Goal: Task Accomplishment & Management: Manage account settings

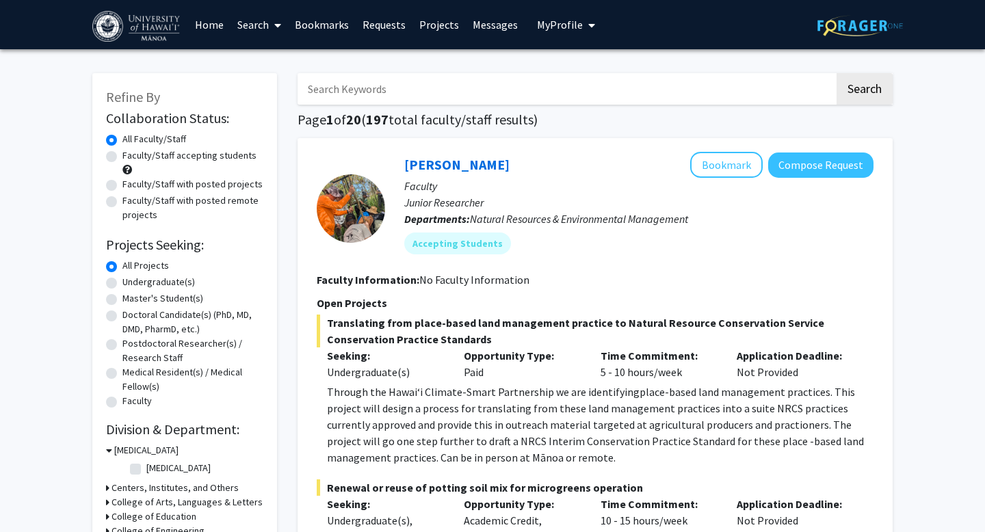
click at [122, 283] on label "Undergraduate(s)" at bounding box center [158, 282] width 73 height 14
click at [122, 283] on input "Undergraduate(s)" at bounding box center [126, 279] width 9 height 9
radio input "true"
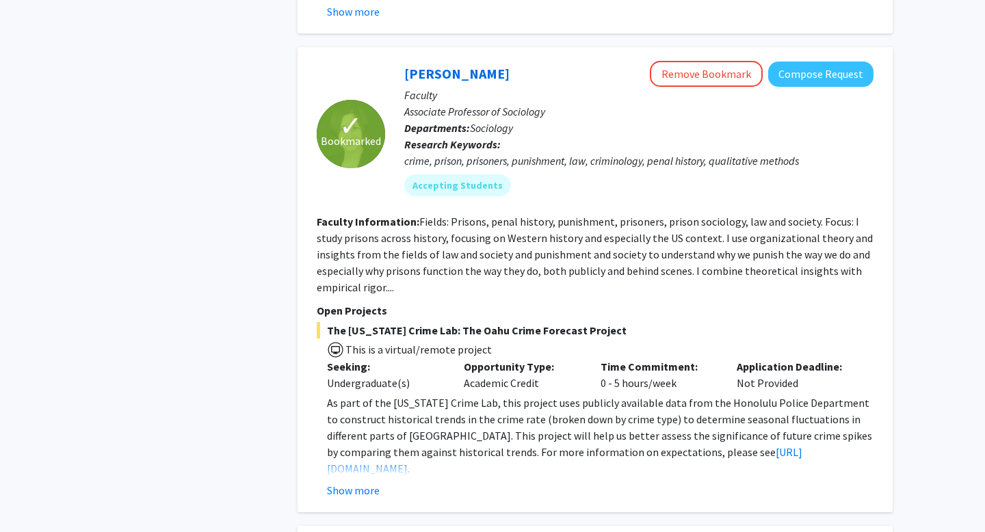
scroll to position [1128, 0]
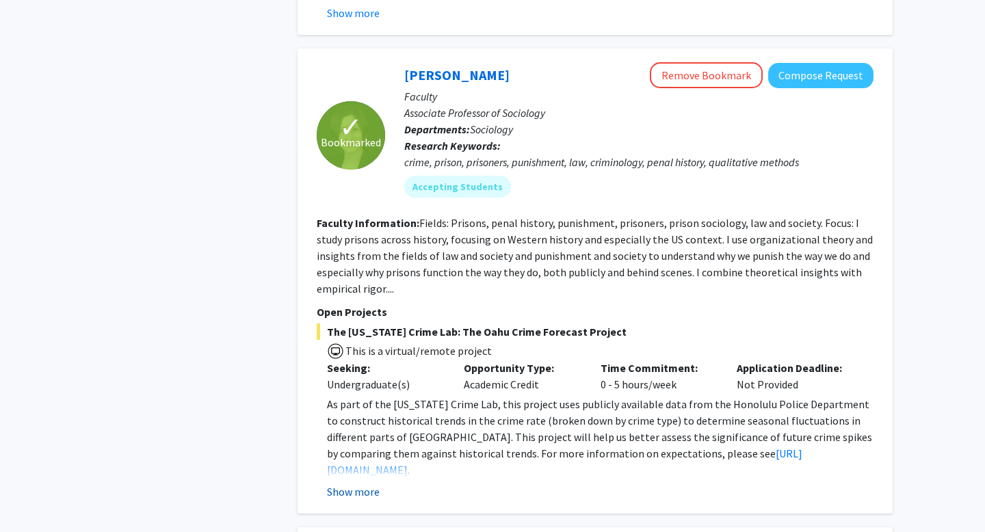
click at [365, 484] on button "Show more" at bounding box center [353, 492] width 53 height 16
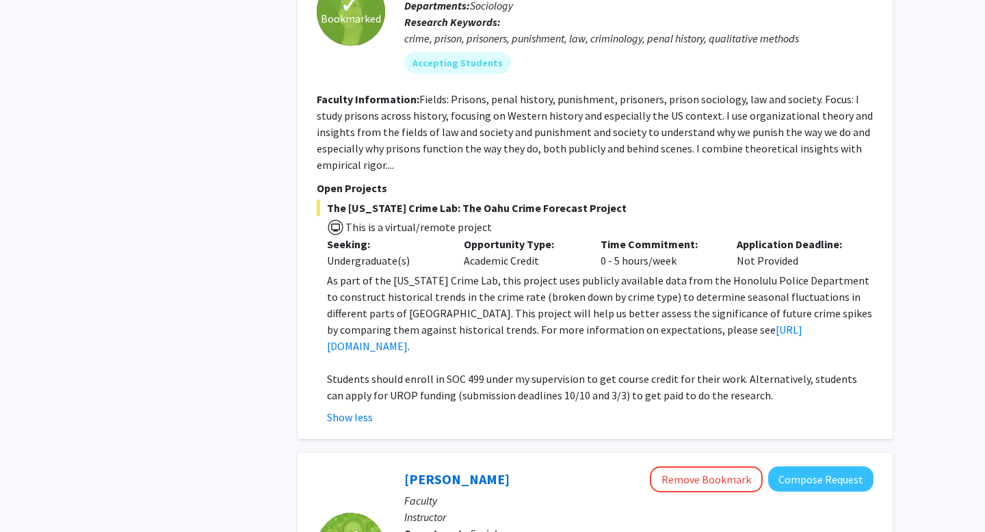
scroll to position [1240, 0]
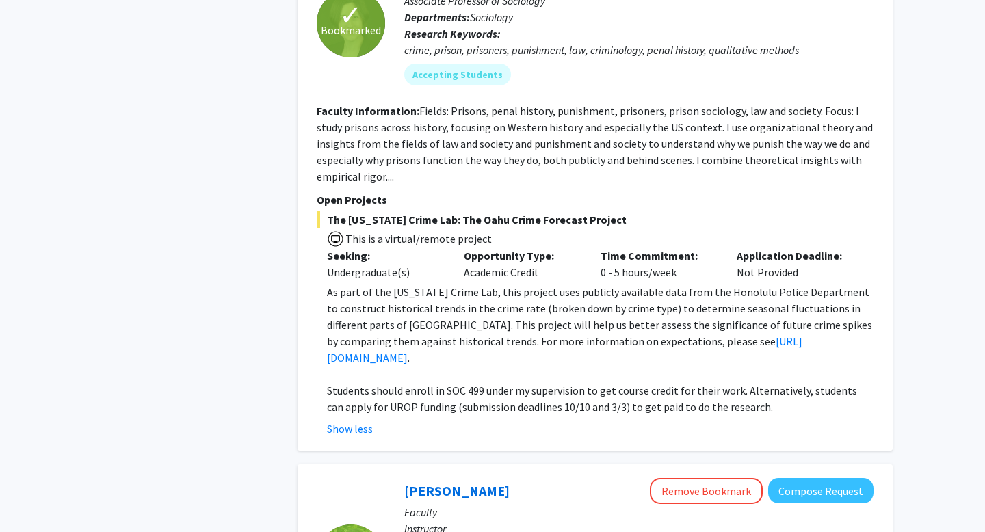
click at [744, 366] on p at bounding box center [600, 374] width 547 height 16
click at [732, 335] on link "[URL][DOMAIN_NAME]" at bounding box center [564, 350] width 475 height 30
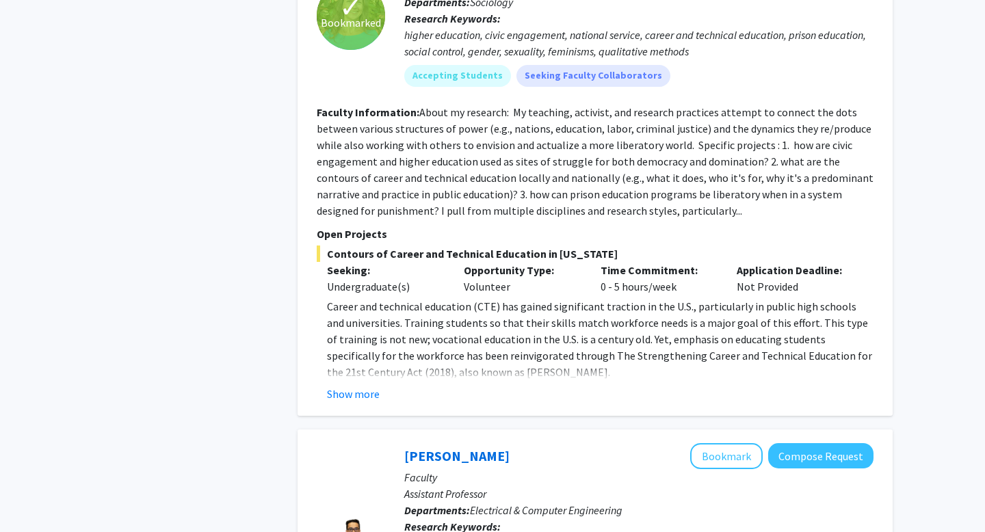
scroll to position [1784, 0]
click at [360, 385] on button "Show more" at bounding box center [353, 393] width 53 height 16
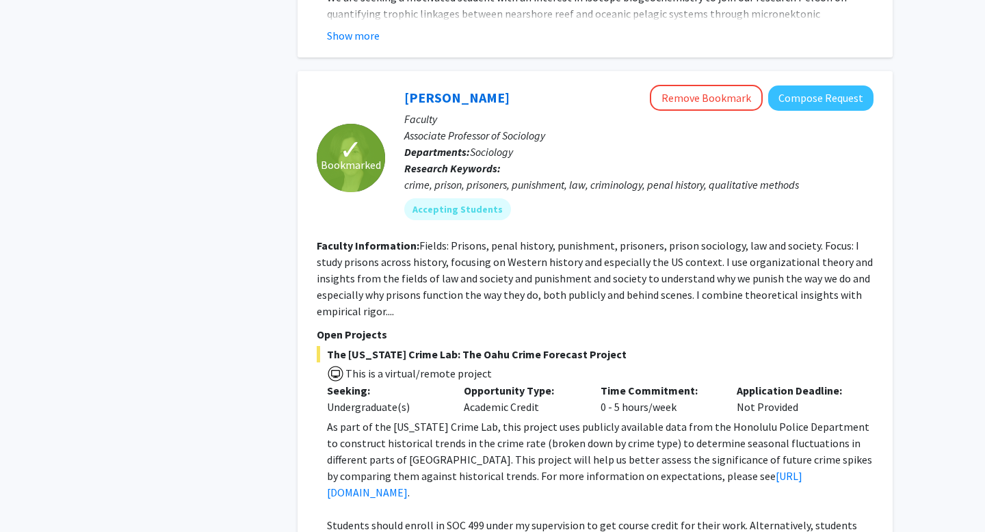
scroll to position [1050, 0]
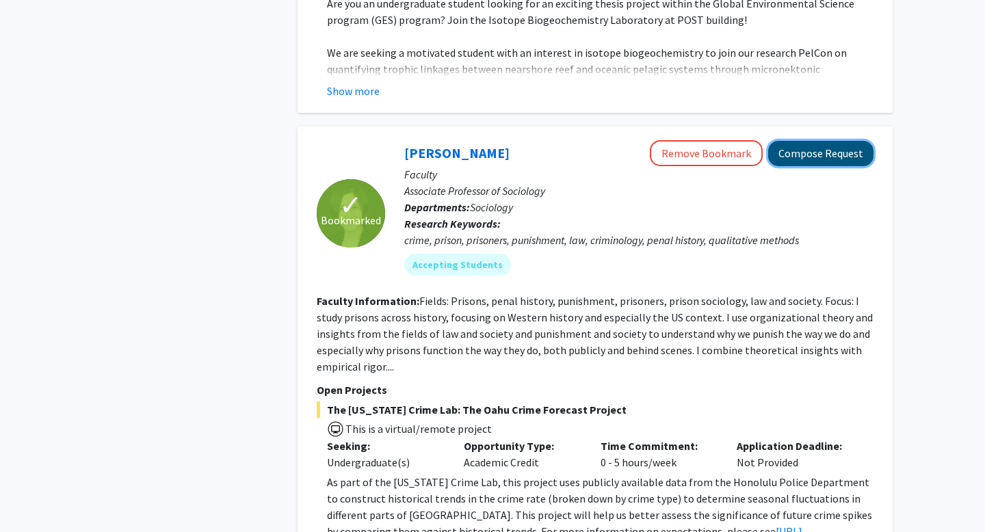
click at [815, 141] on button "Compose Request" at bounding box center [820, 153] width 105 height 25
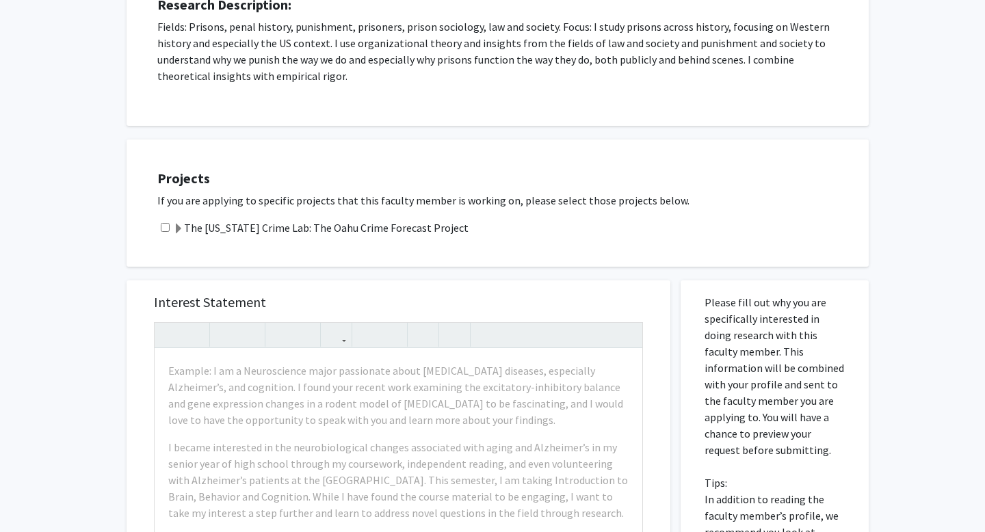
scroll to position [88, 0]
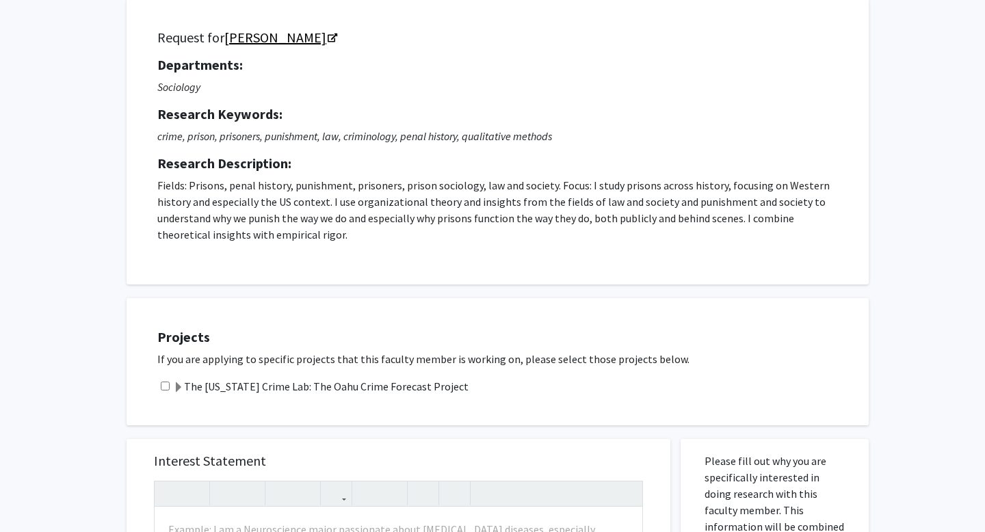
click at [328, 37] on icon "Opens in a new tab" at bounding box center [333, 38] width 10 height 9
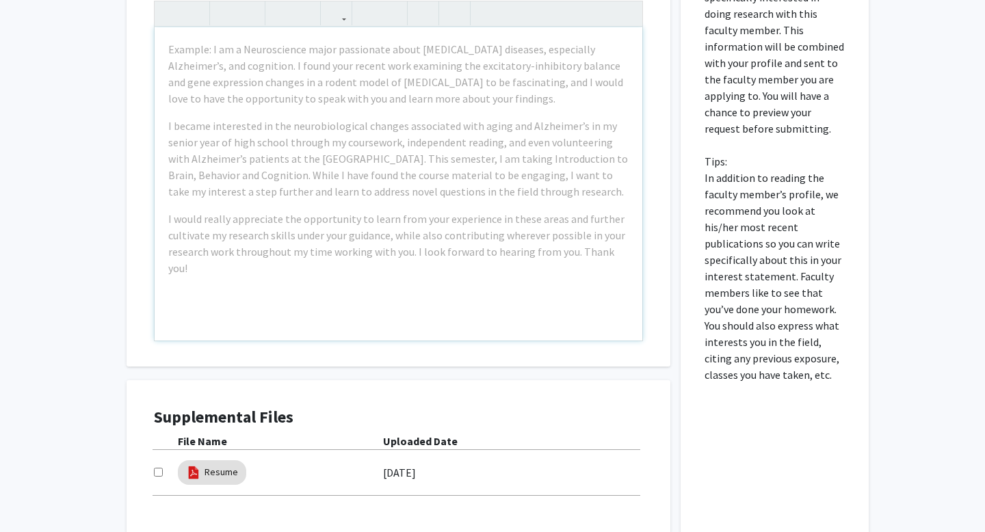
scroll to position [532, 0]
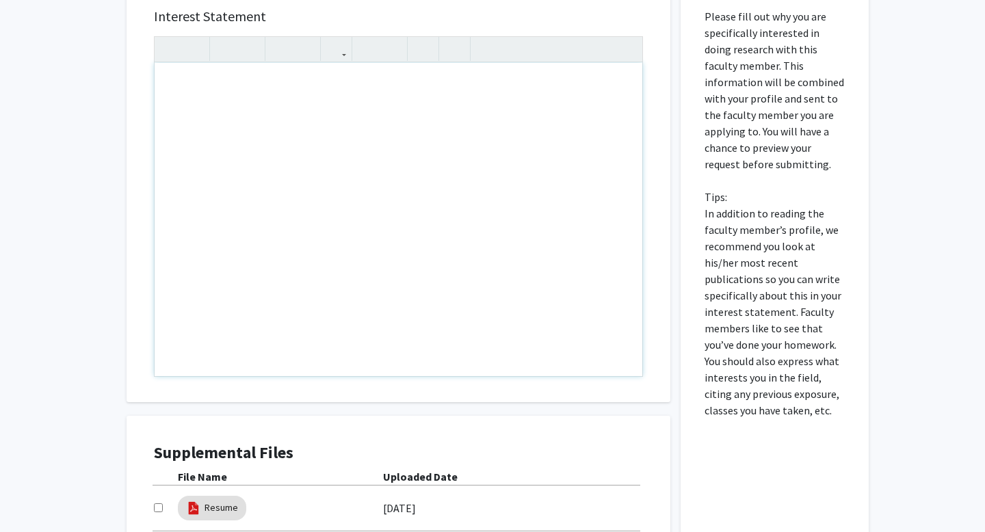
click at [168, 85] on div "Note to users with screen readers: Please press Alt+0 or Option+0 to deactivate…" at bounding box center [399, 219] width 488 height 313
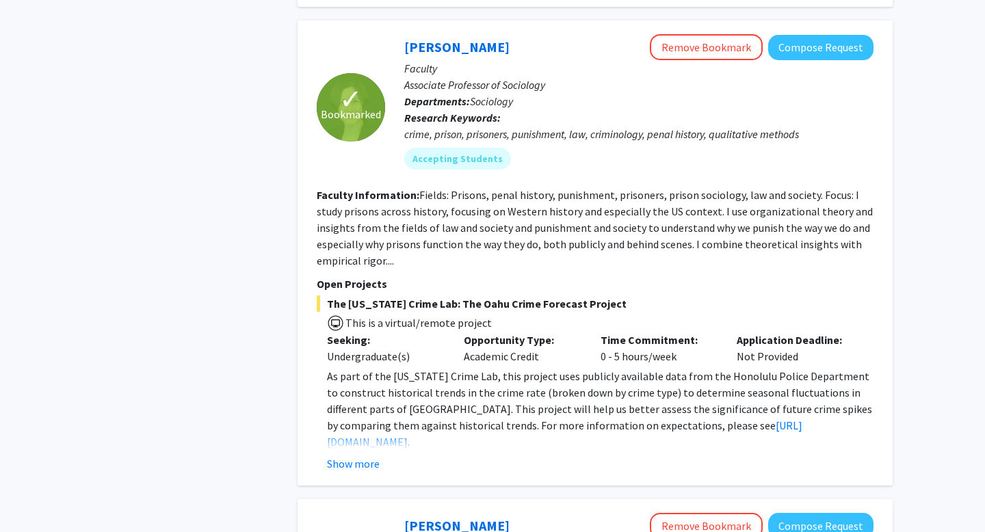
scroll to position [1102, 0]
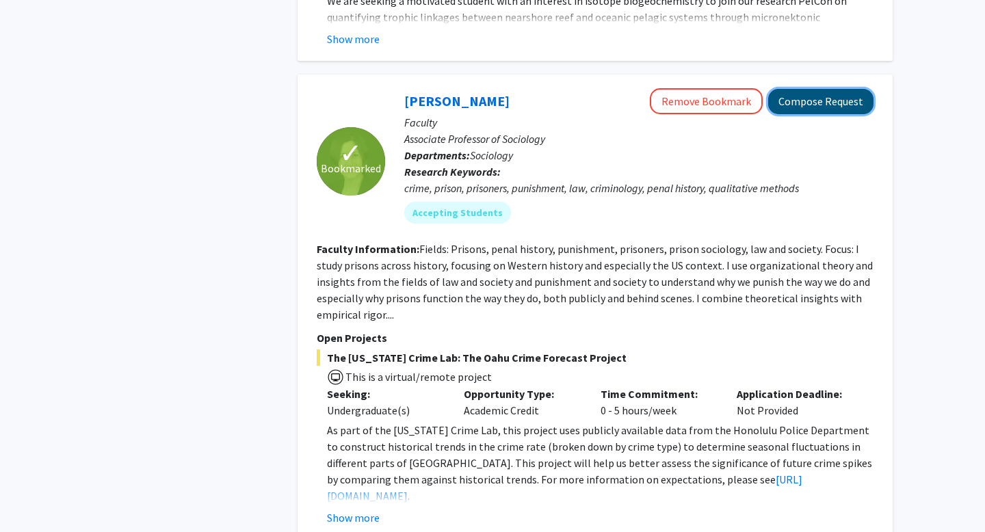
click at [787, 89] on button "Compose Request" at bounding box center [820, 101] width 105 height 25
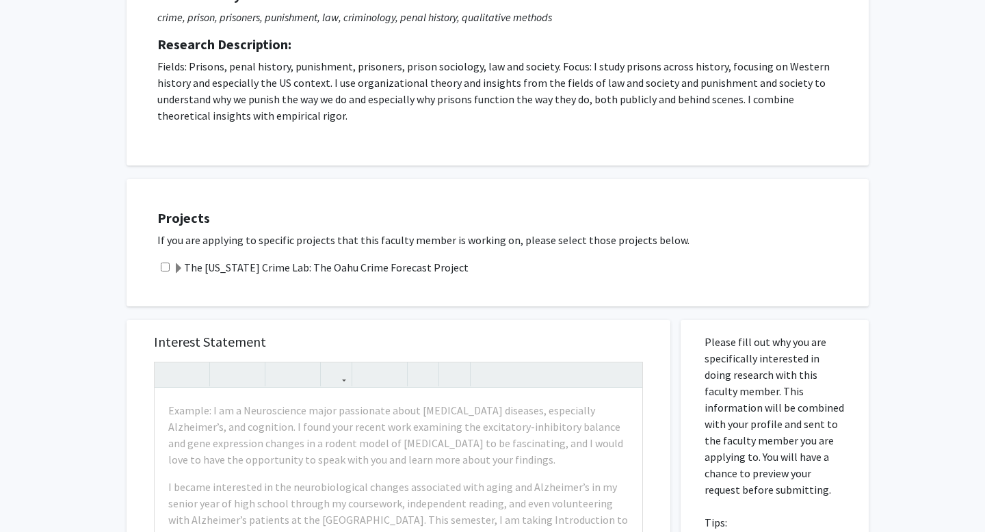
scroll to position [47, 0]
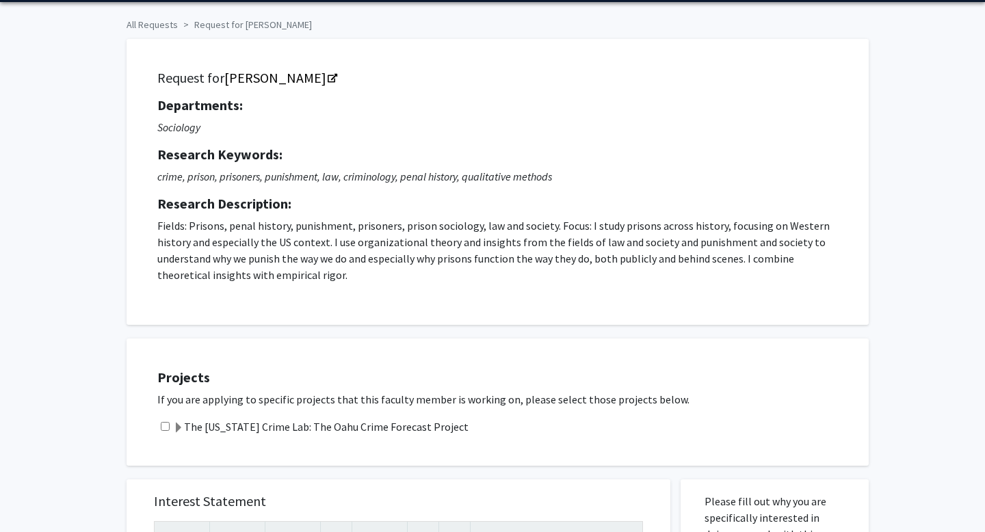
click at [165, 425] on input "checkbox" at bounding box center [165, 426] width 9 height 9
checkbox input "true"
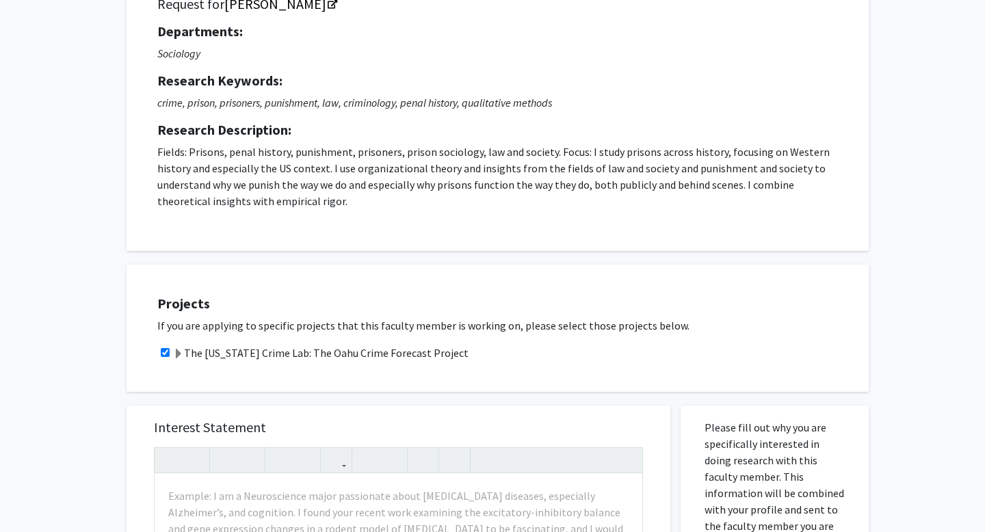
scroll to position [103, 0]
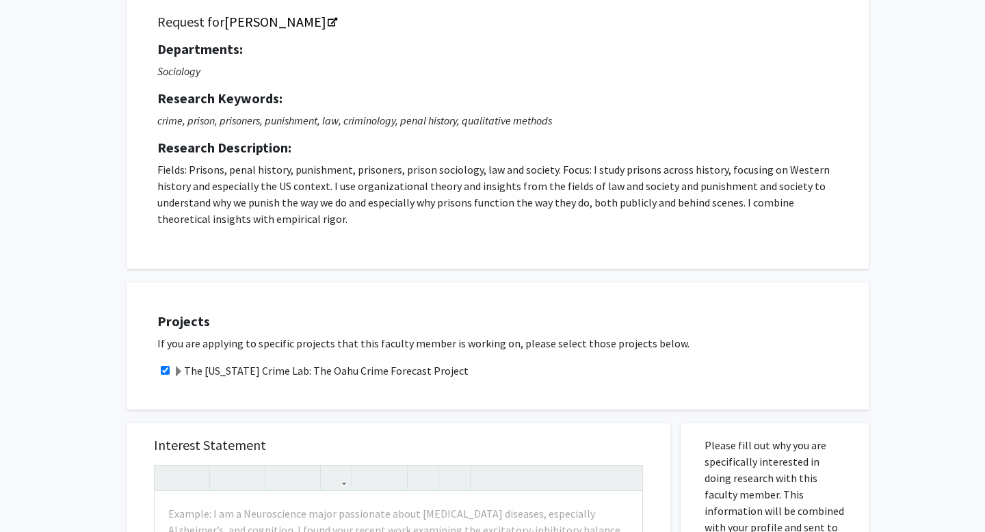
click at [285, 370] on label "The [US_STATE] Crime Lab: The Oahu Crime Forecast Project" at bounding box center [321, 371] width 296 height 16
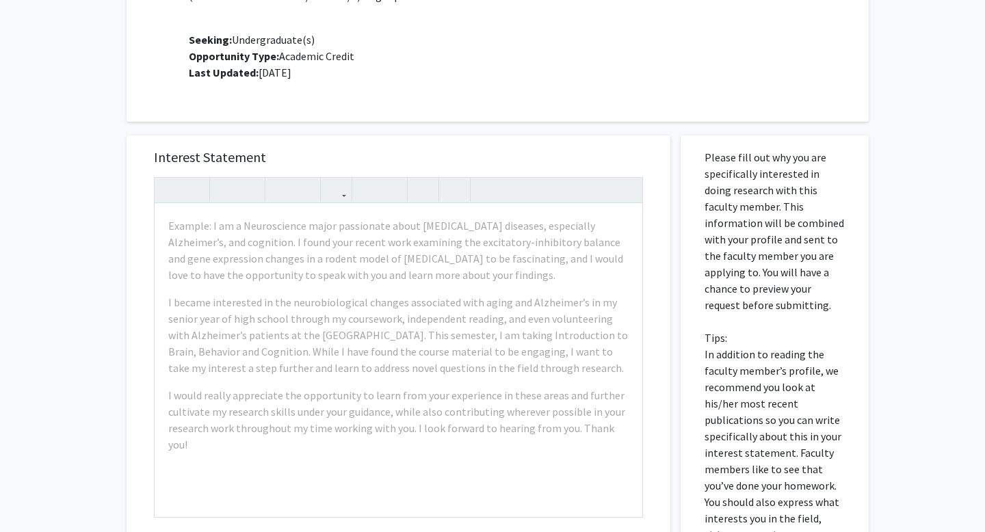
scroll to position [538, 0]
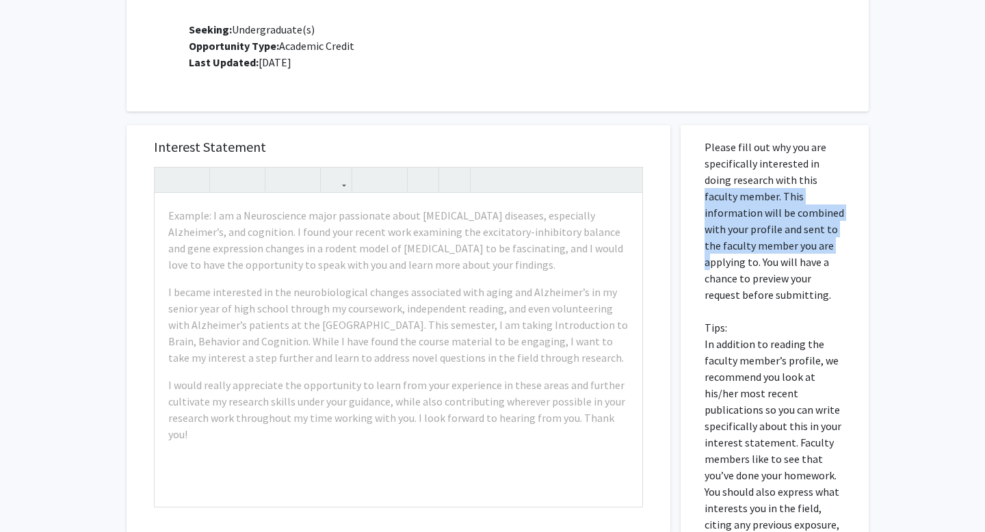
drag, startPoint x: 783, startPoint y: 185, endPoint x: 779, endPoint y: 244, distance: 58.9
click at [779, 244] on p "Please fill out why you are specifically interested in doing research with this…" at bounding box center [775, 344] width 140 height 410
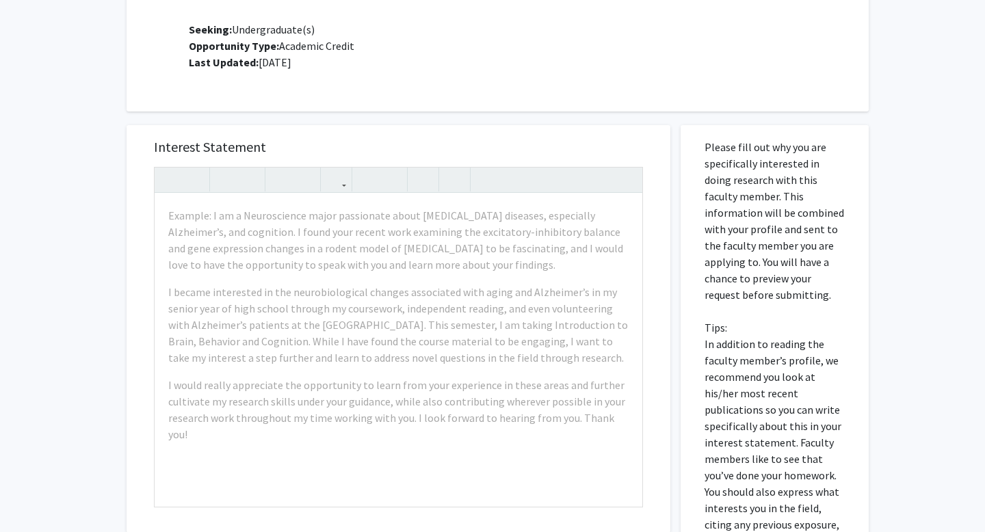
click at [780, 246] on p "Please fill out why you are specifically interested in doing research with this…" at bounding box center [775, 344] width 140 height 410
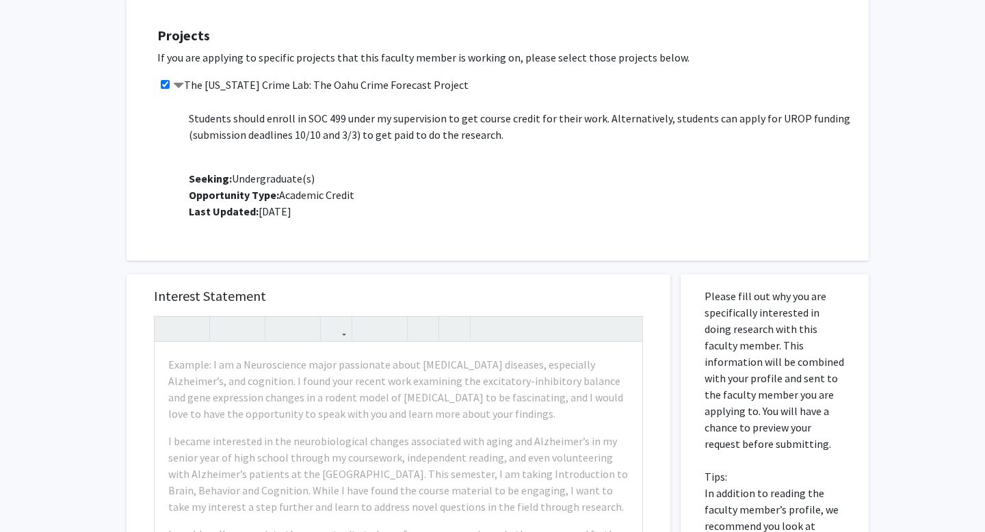
scroll to position [830, 0]
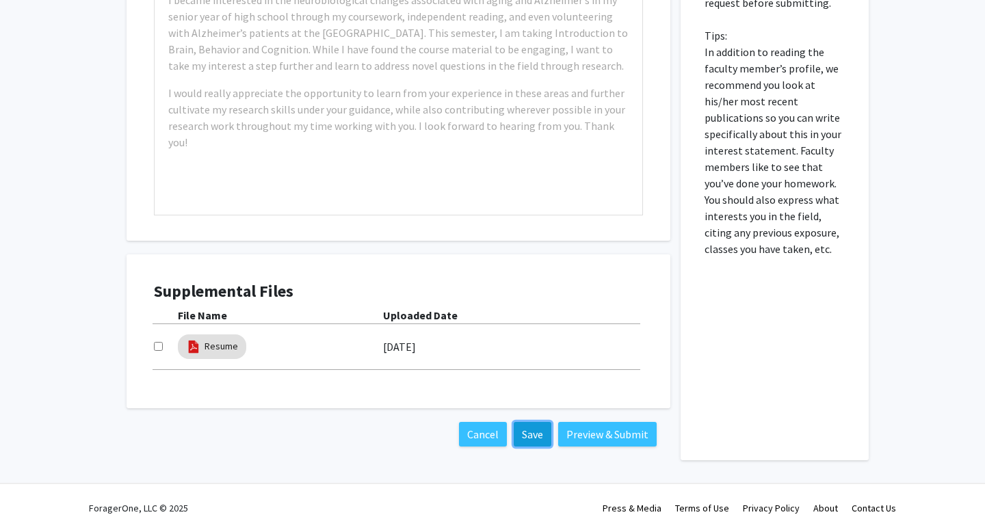
click at [534, 428] on button "Save" at bounding box center [533, 434] width 38 height 25
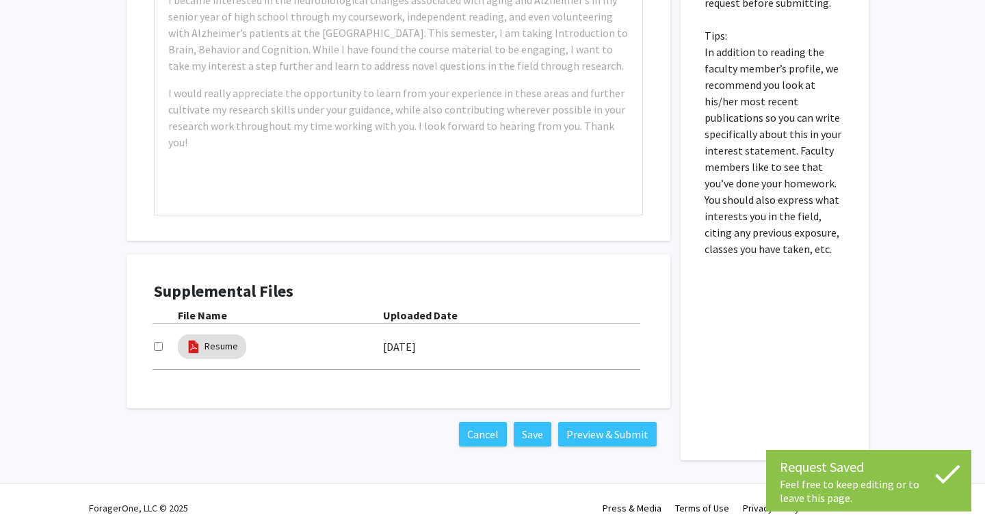
click at [764, 231] on p "Please fill out why you are specifically interested in doing research with this…" at bounding box center [775, 52] width 140 height 410
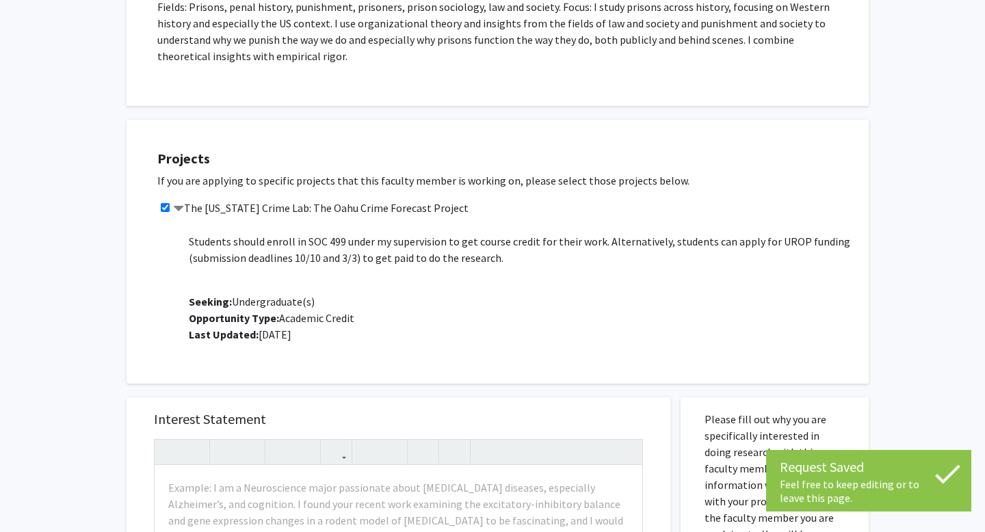
scroll to position [0, 0]
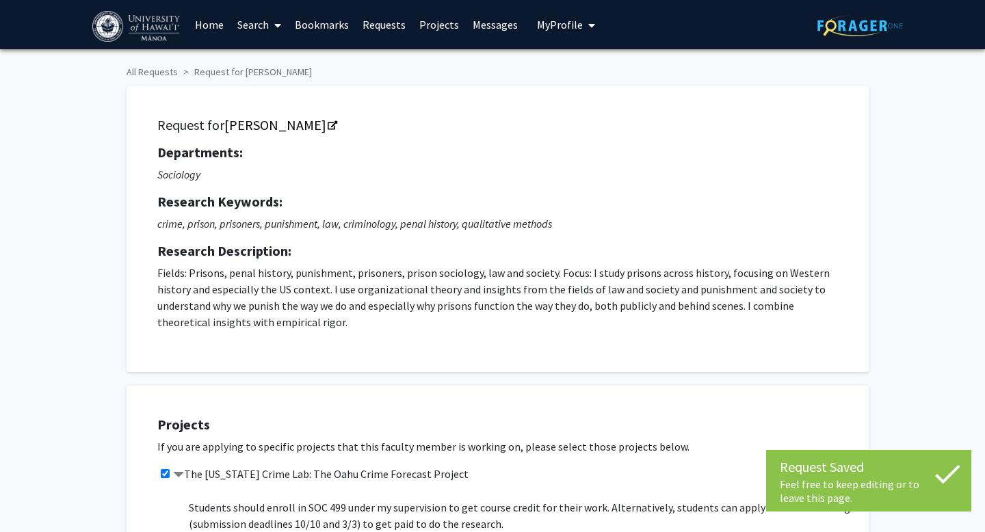
click at [555, 27] on span "My Profile" at bounding box center [560, 25] width 46 height 14
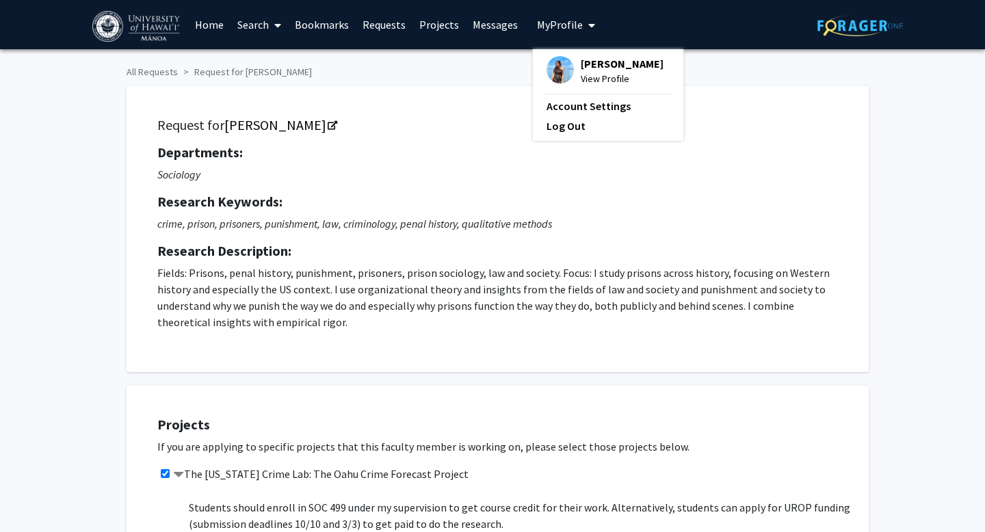
click at [591, 86] on span "View Profile" at bounding box center [622, 78] width 83 height 15
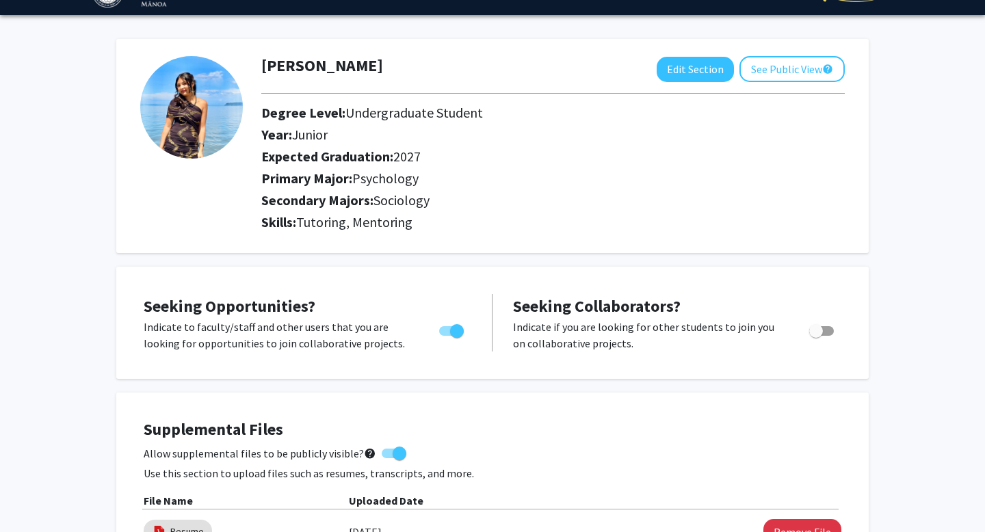
scroll to position [36, 0]
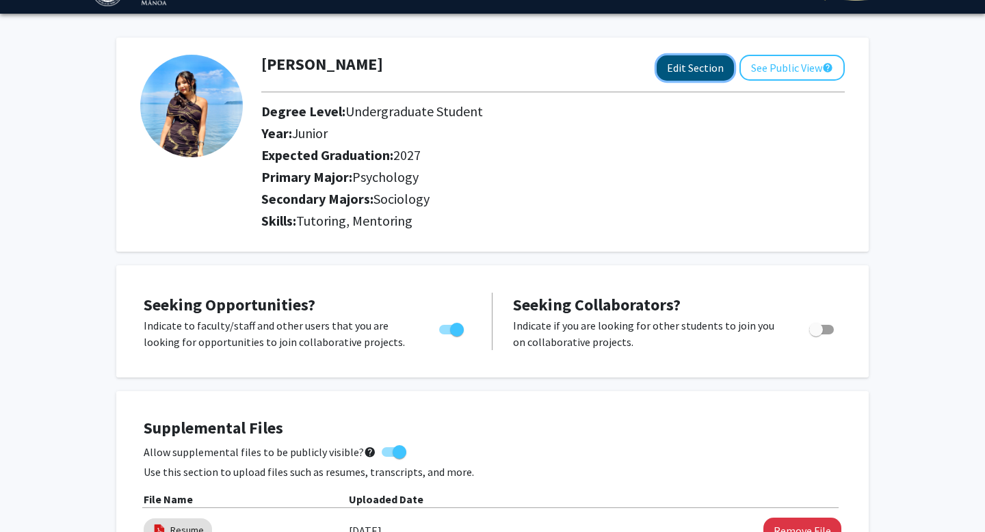
click at [685, 66] on button "Edit Section" at bounding box center [695, 67] width 77 height 25
select select "junior"
select select "2027"
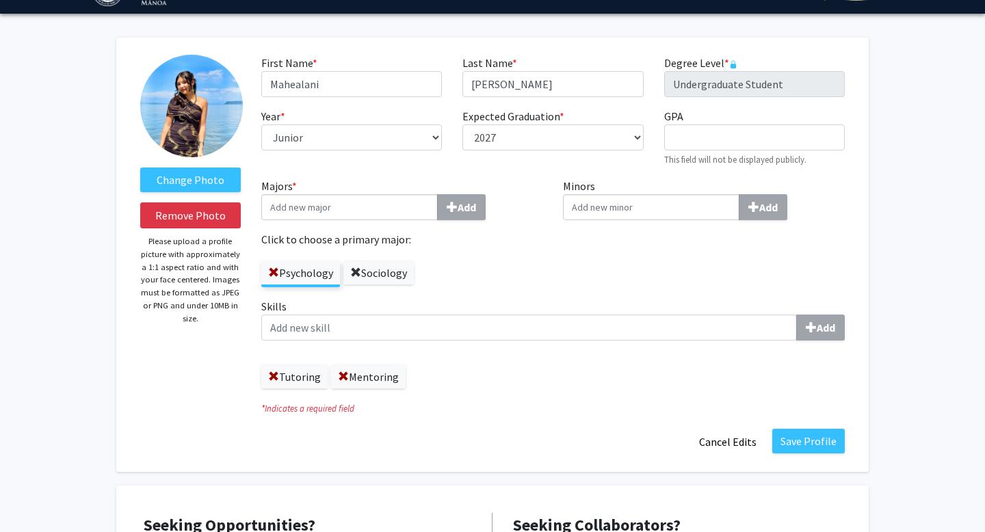
click at [355, 267] on span at bounding box center [355, 272] width 11 height 11
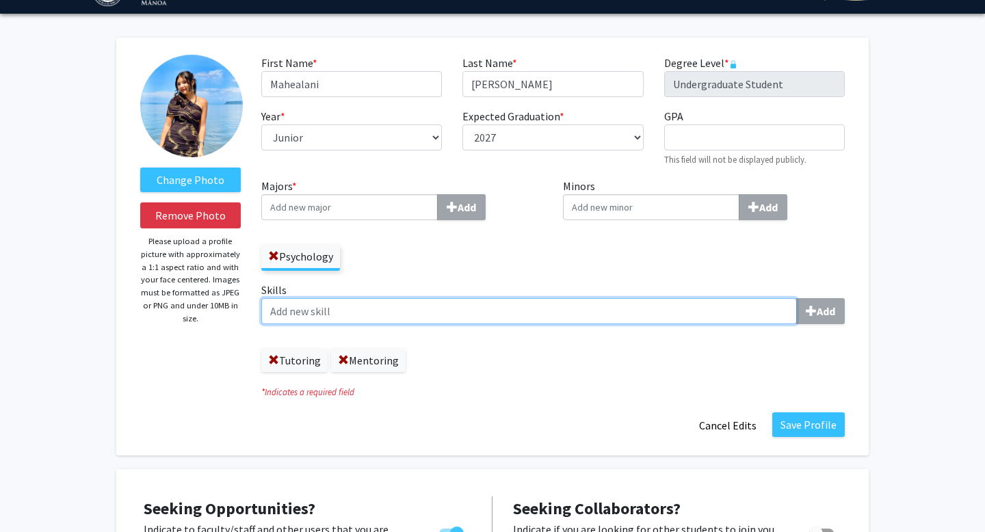
click at [500, 304] on input "Skills Add" at bounding box center [529, 311] width 536 height 26
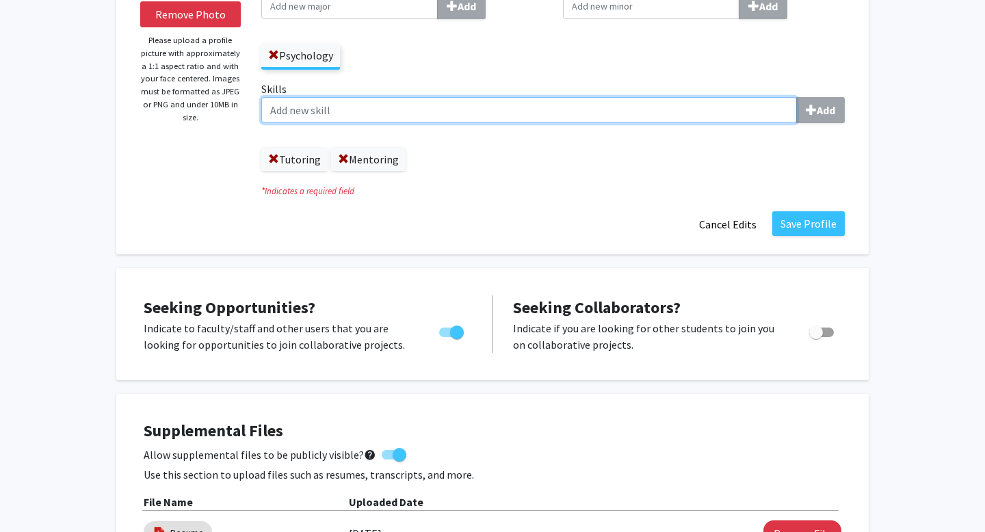
scroll to position [211, 0]
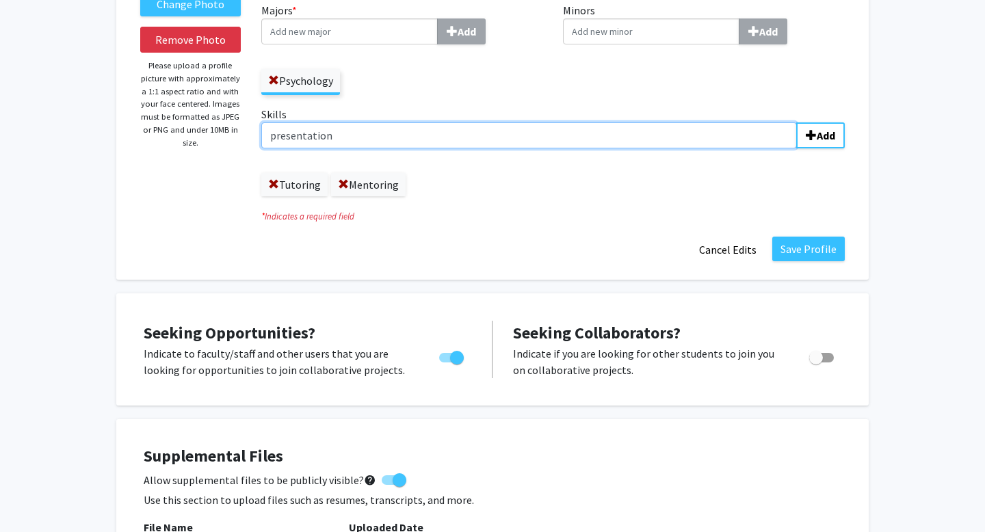
type input "presentations"
click at [275, 139] on input "presentations" at bounding box center [529, 135] width 536 height 26
click at [359, 140] on input "presentations" at bounding box center [529, 135] width 536 height 26
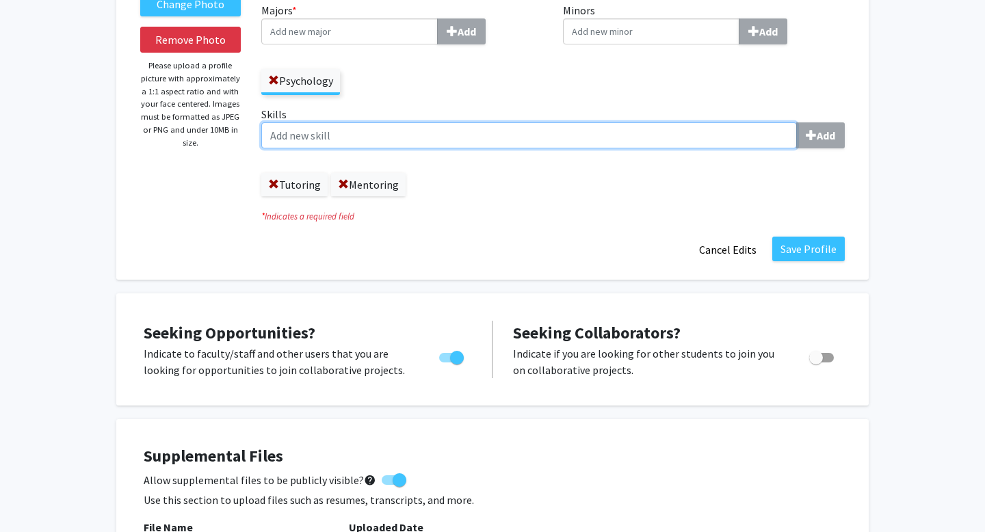
click at [666, 124] on input "Skills Add" at bounding box center [529, 135] width 536 height 26
type input "Presenting"
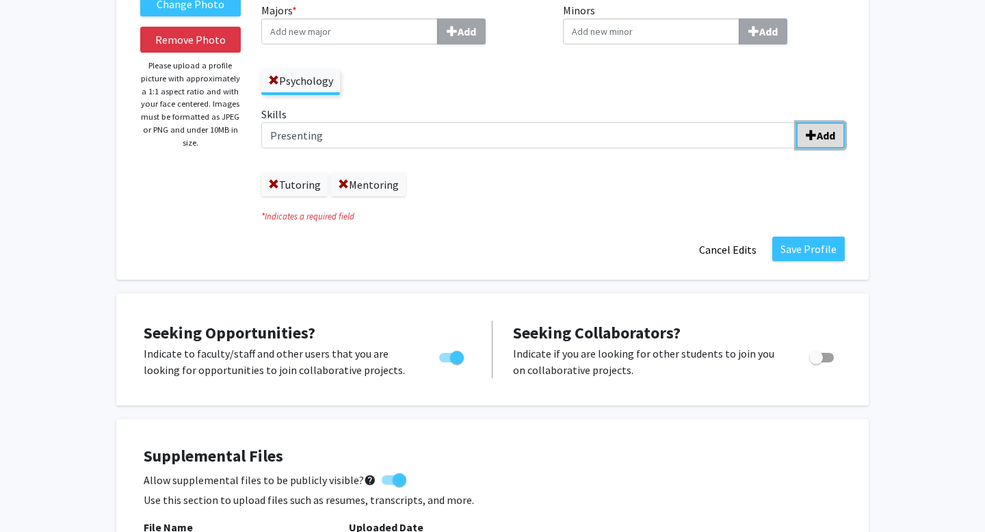
click at [826, 137] on b "Add" at bounding box center [826, 136] width 18 height 14
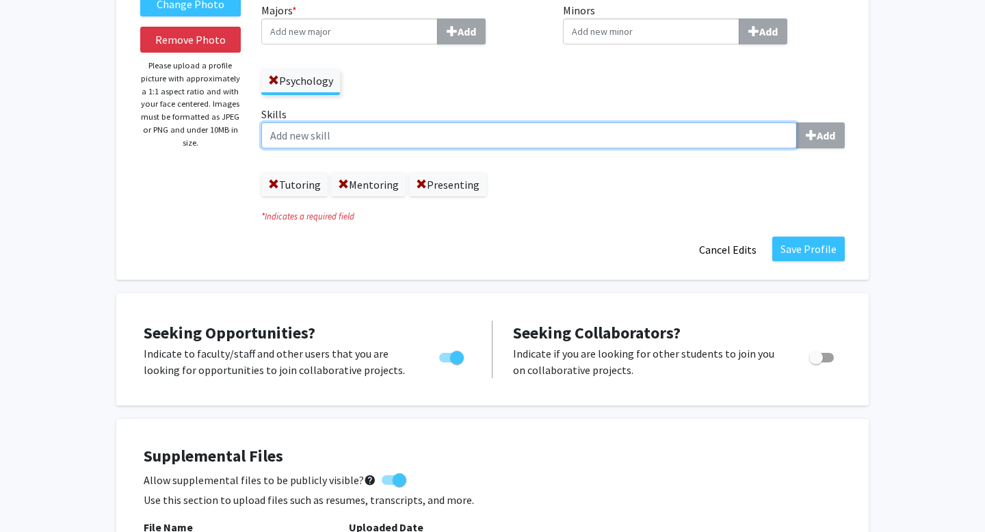
click at [478, 141] on input "Skills Add" at bounding box center [529, 135] width 536 height 26
type input "Collaborating"
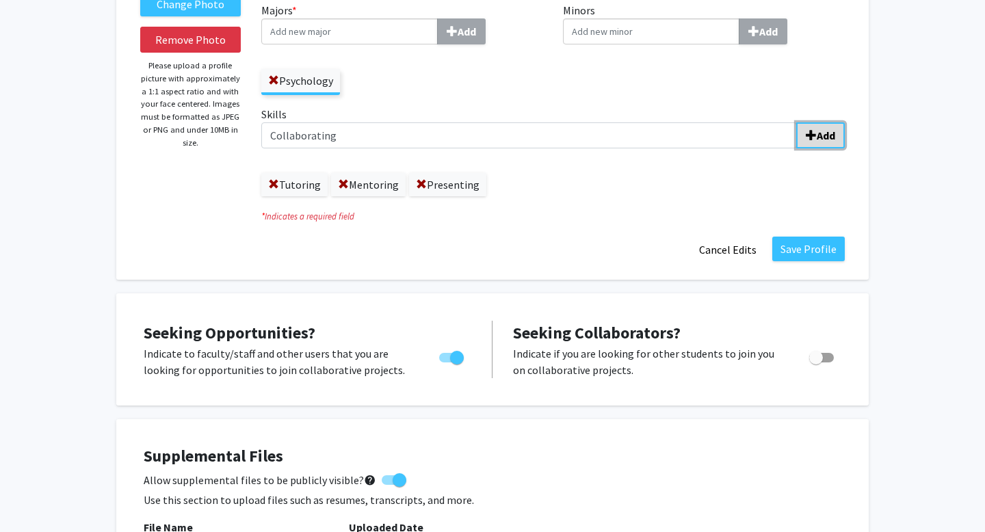
click at [822, 130] on b "Add" at bounding box center [826, 136] width 18 height 14
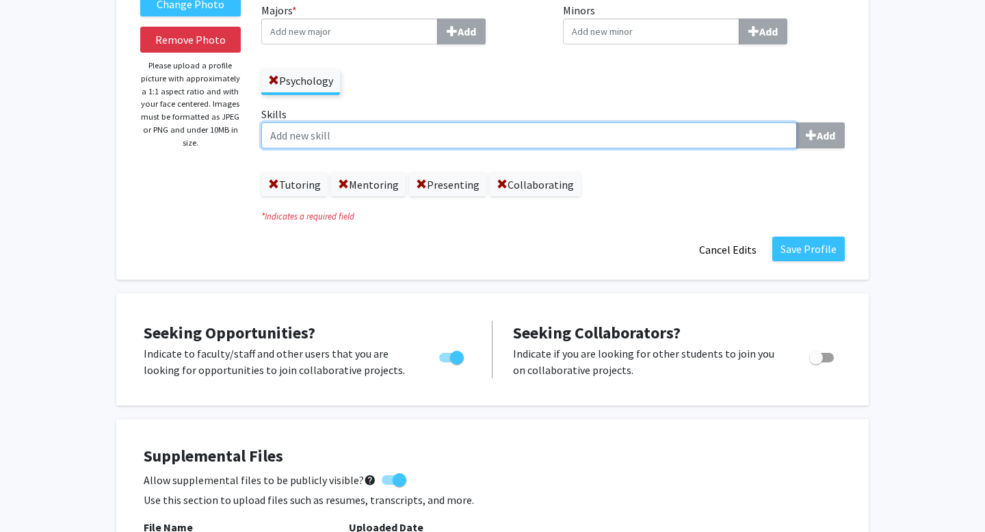
click at [554, 129] on input "Skills Add" at bounding box center [529, 135] width 536 height 26
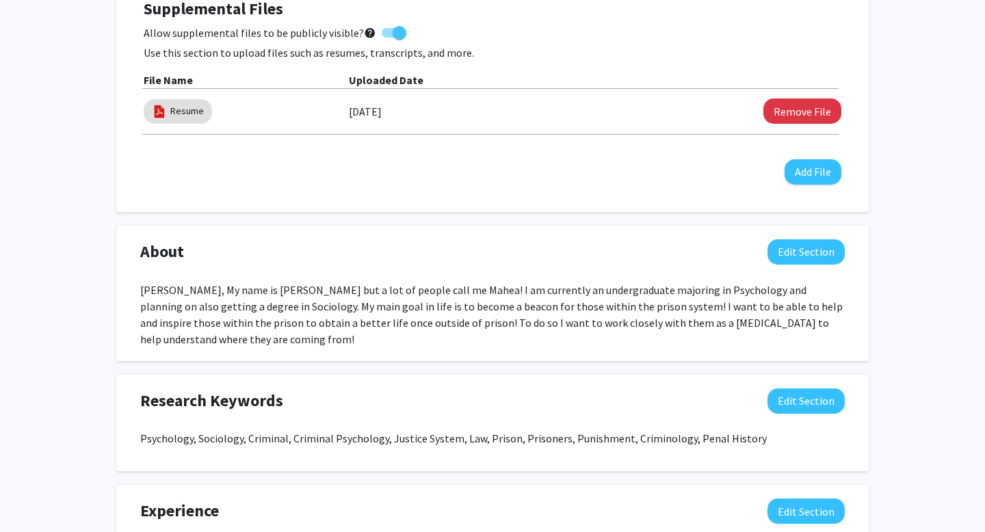
scroll to position [666, 0]
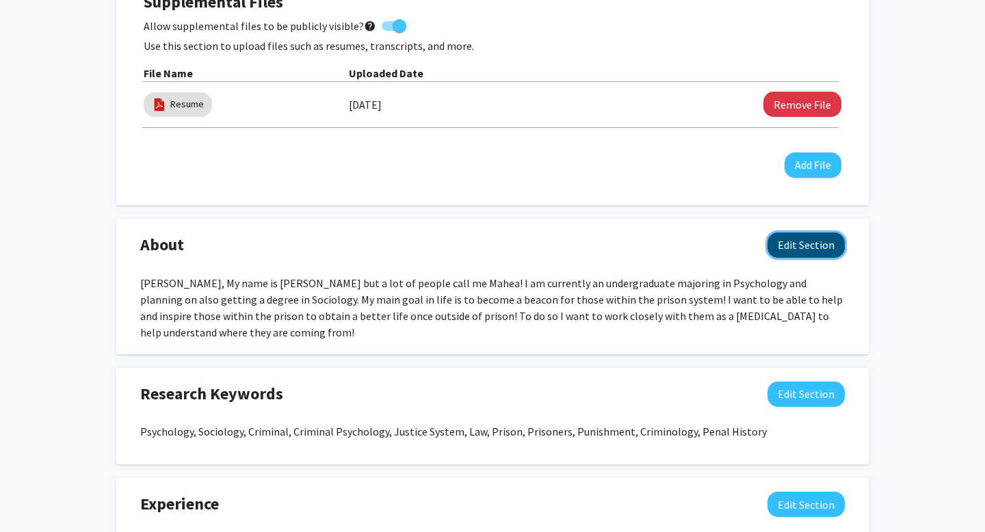
click at [783, 250] on button "Edit Section" at bounding box center [806, 245] width 77 height 25
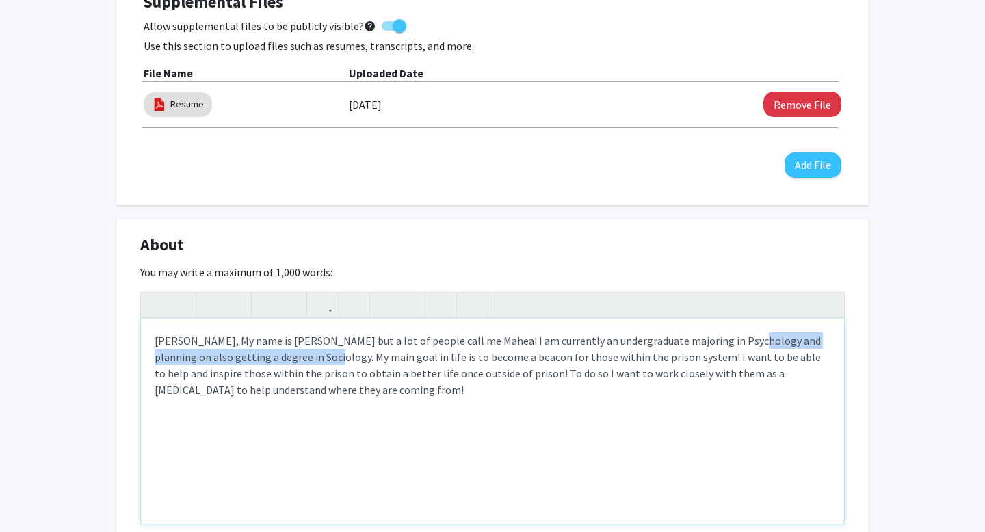
drag, startPoint x: 287, startPoint y: 358, endPoint x: 731, endPoint y: 345, distance: 444.1
click at [731, 345] on div "Aloha Kakou, My name is Mahealani but a lot of people call me Mahea! I am curre…" at bounding box center [492, 421] width 703 height 205
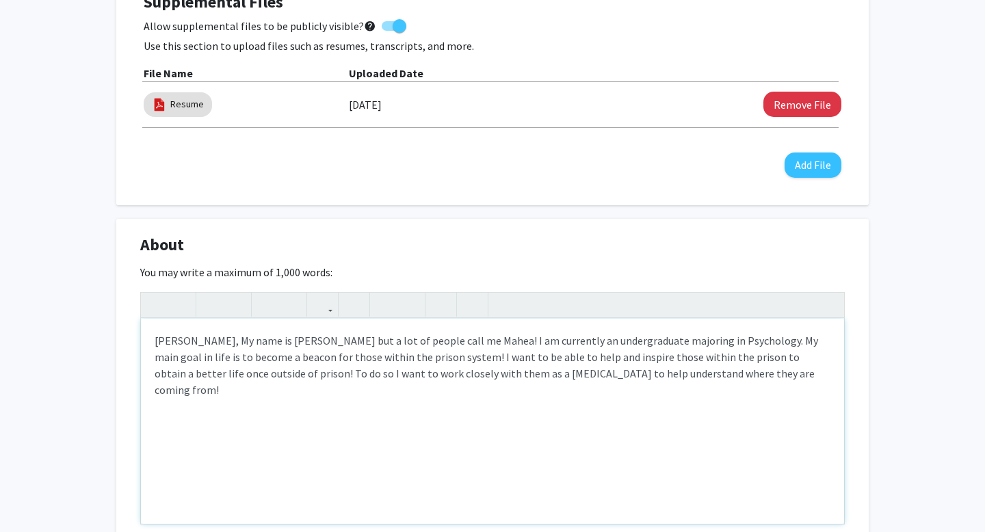
click at [646, 357] on div "Aloha Kakou, My name is Mahealani but a lot of people call me Mahea! I am curre…" at bounding box center [492, 421] width 703 height 205
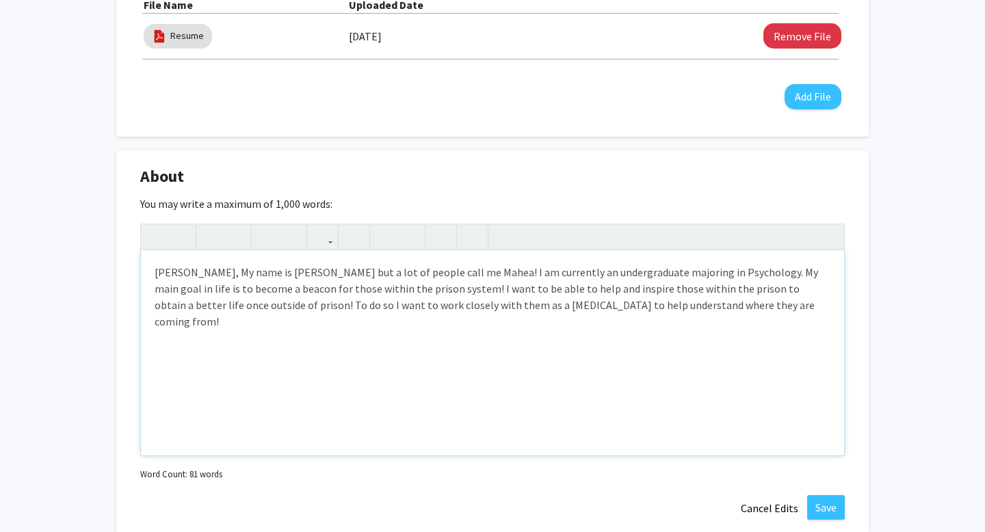
scroll to position [770, 0]
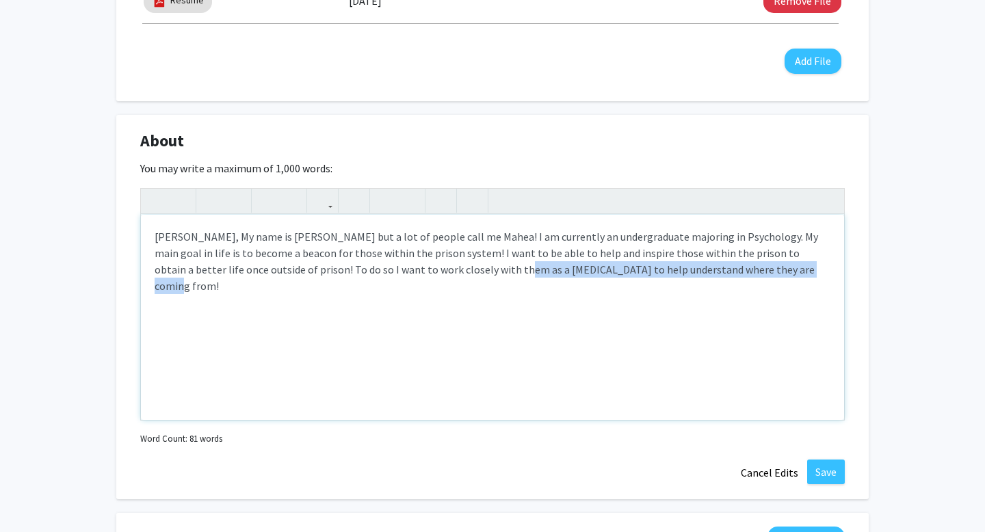
drag, startPoint x: 739, startPoint y: 274, endPoint x: 439, endPoint y: 272, distance: 300.3
click at [439, 272] on div "Aloha Kakou, My name is Mahealani but a lot of people call me Mahea! I am curre…" at bounding box center [492, 317] width 703 height 205
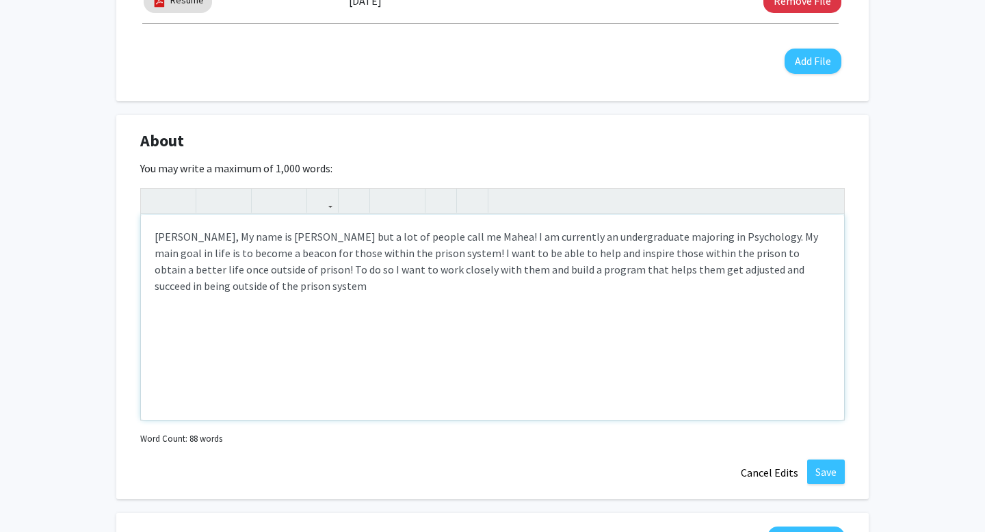
type textarea "Aloha Kakou, My name is Mahealani but a lot of people call me Mahea! I am curre…"
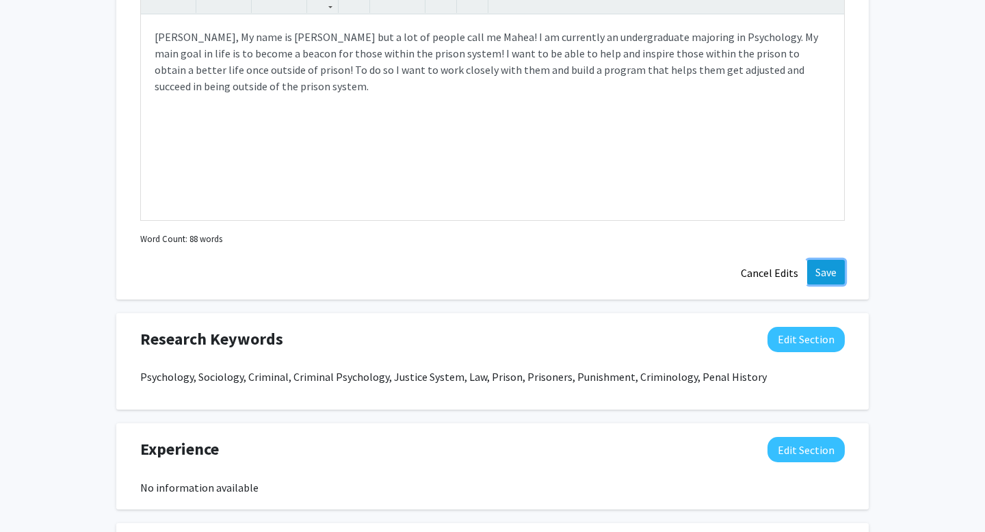
click at [823, 279] on button "Save" at bounding box center [826, 272] width 38 height 25
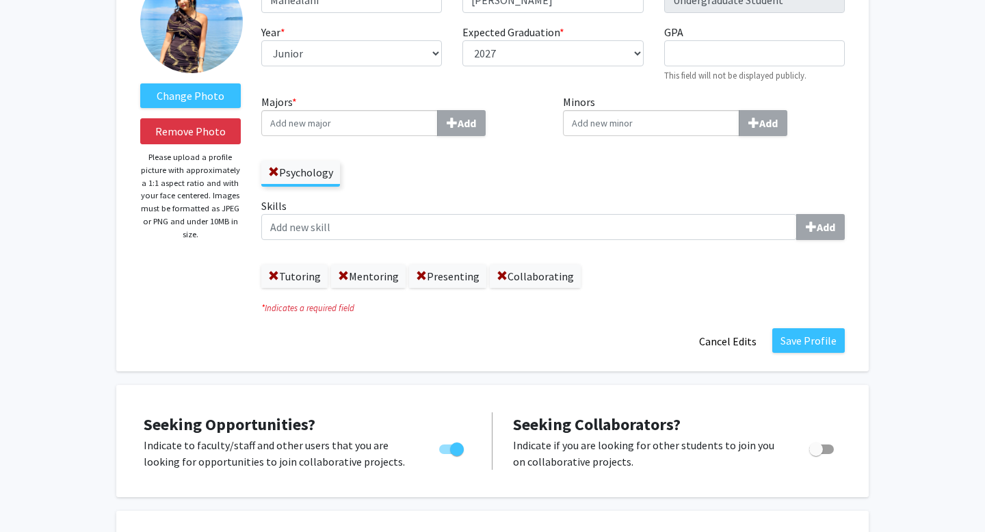
scroll to position [79, 0]
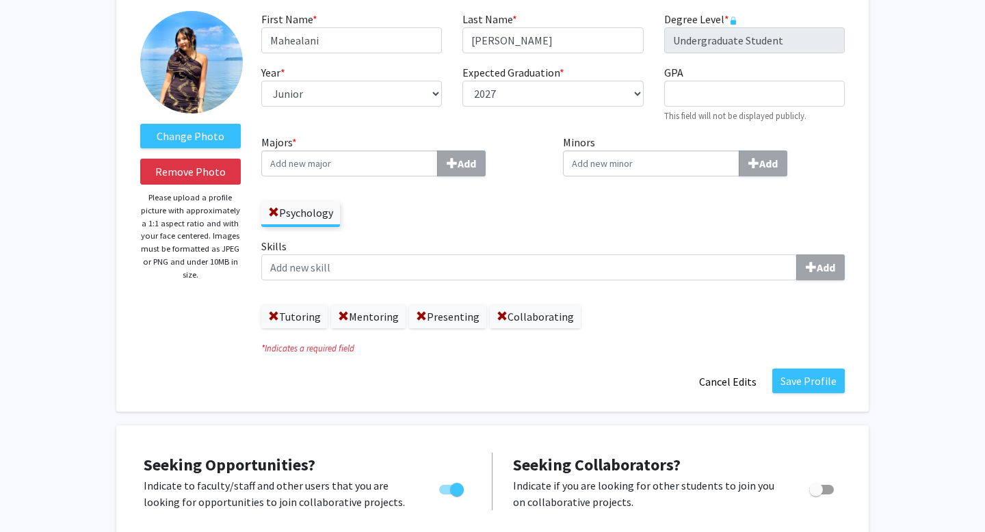
click at [531, 226] on div "Majors * Add Psychology" at bounding box center [402, 186] width 302 height 104
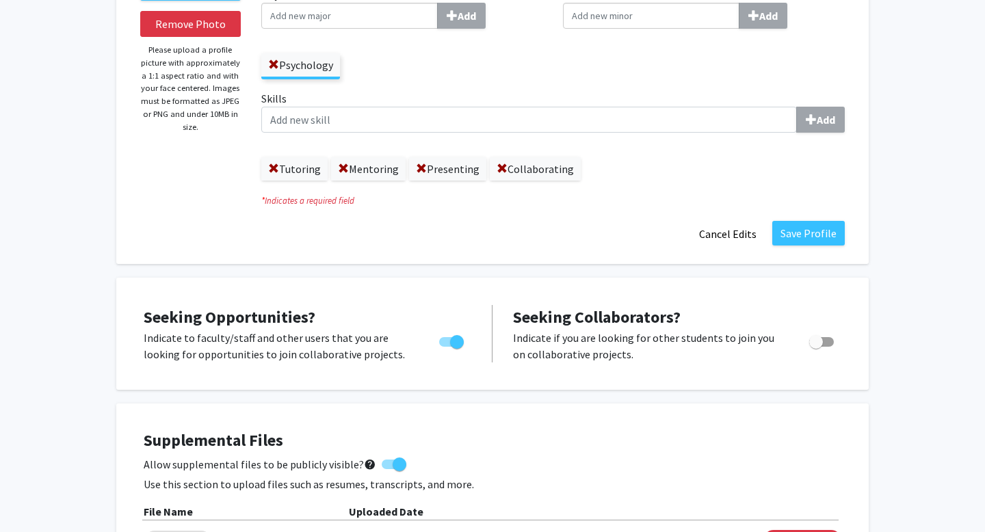
scroll to position [235, 0]
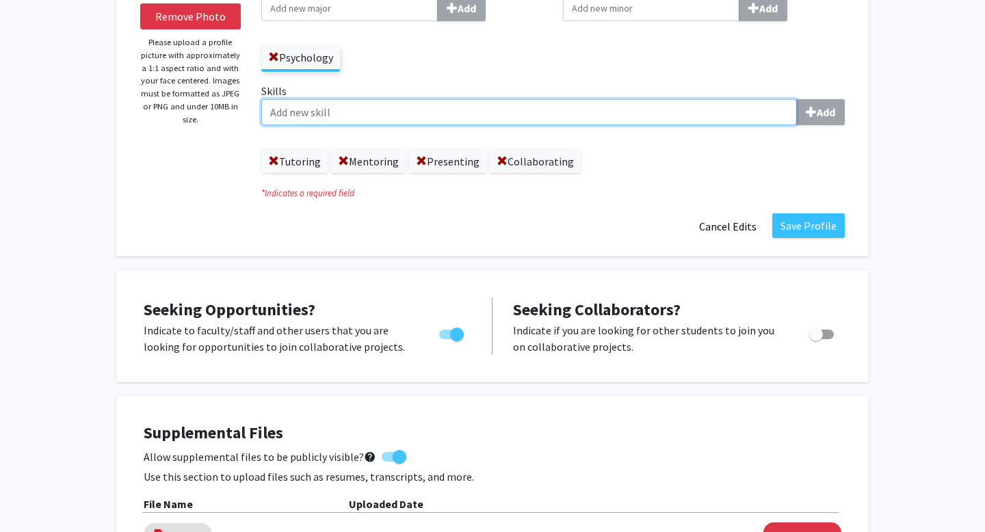
click at [601, 122] on input "Skills Add" at bounding box center [529, 112] width 536 height 26
type input "Social Media"
type input "P"
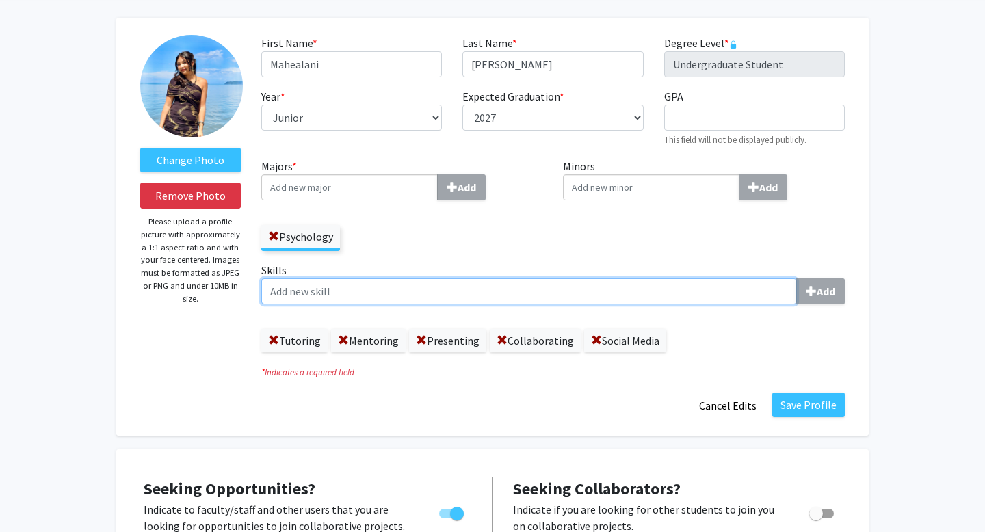
scroll to position [0, 0]
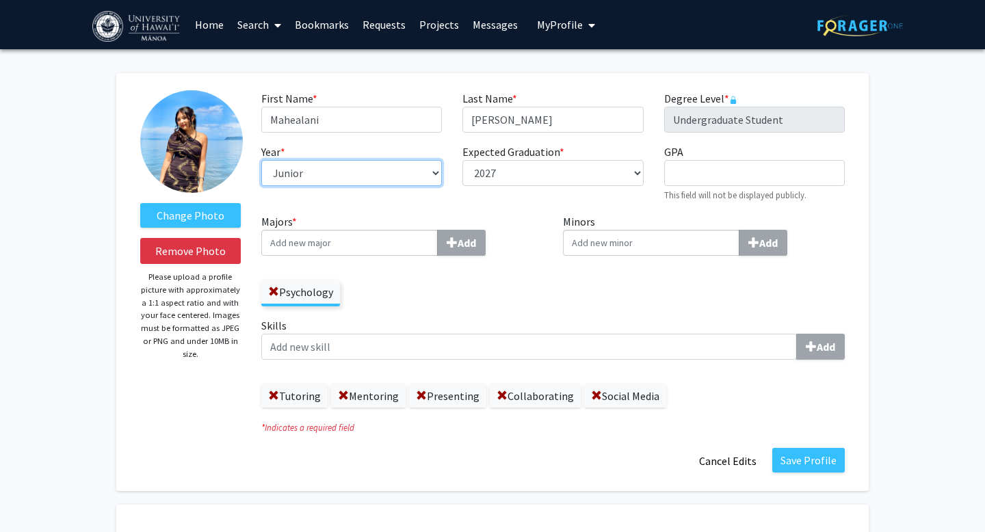
click at [403, 176] on select "--- First-year Sophomore Junior Senior Postbaccalaureate Certificate" at bounding box center [351, 173] width 181 height 26
select select "senior"
click at [374, 217] on label "Majors * Add" at bounding box center [402, 234] width 282 height 42
click at [374, 230] on input "Majors * Add" at bounding box center [349, 243] width 176 height 26
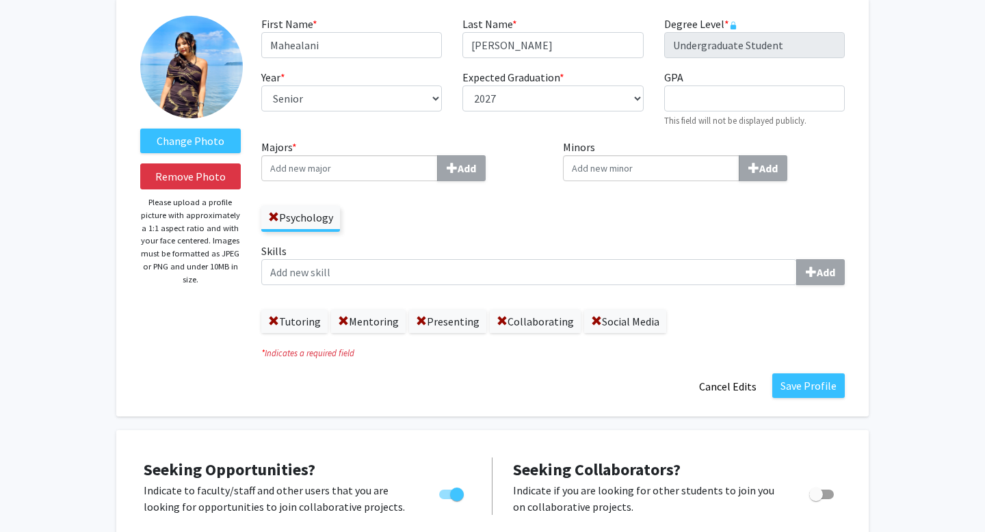
scroll to position [70, 0]
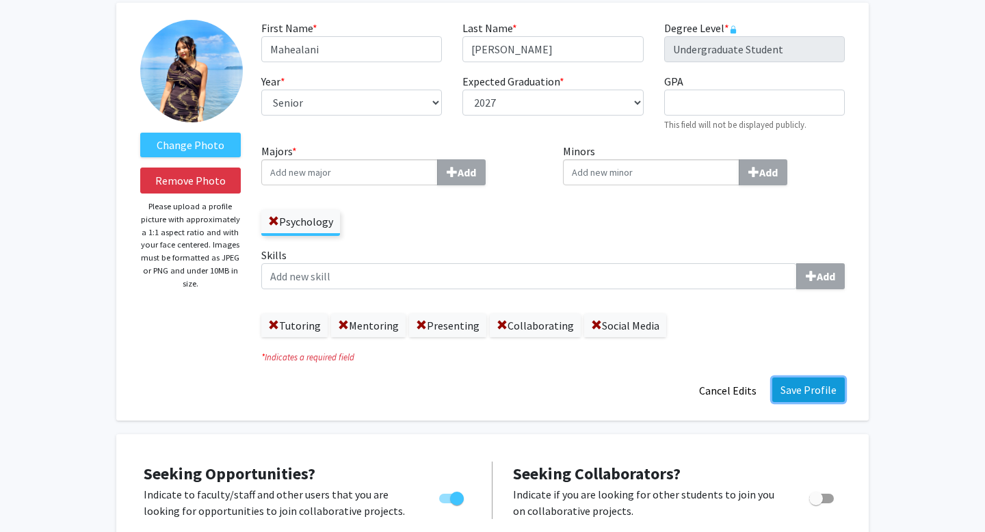
click at [796, 390] on button "Save Profile" at bounding box center [808, 390] width 73 height 25
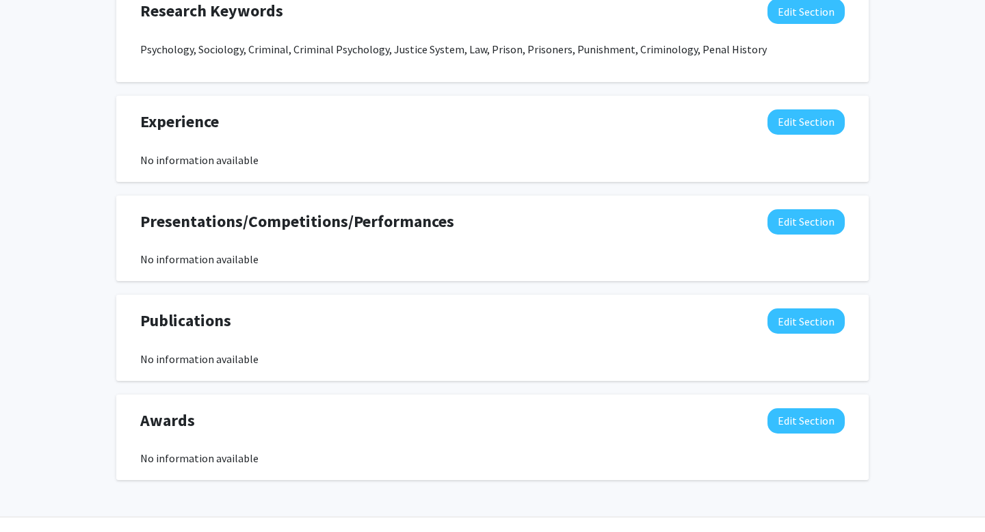
scroll to position [839, 0]
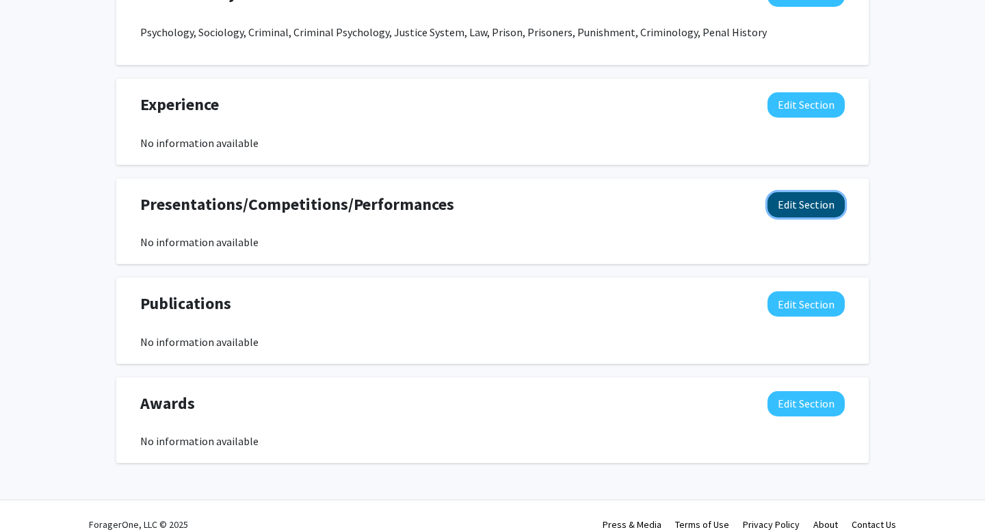
click at [789, 192] on button "Edit Section" at bounding box center [806, 204] width 77 height 25
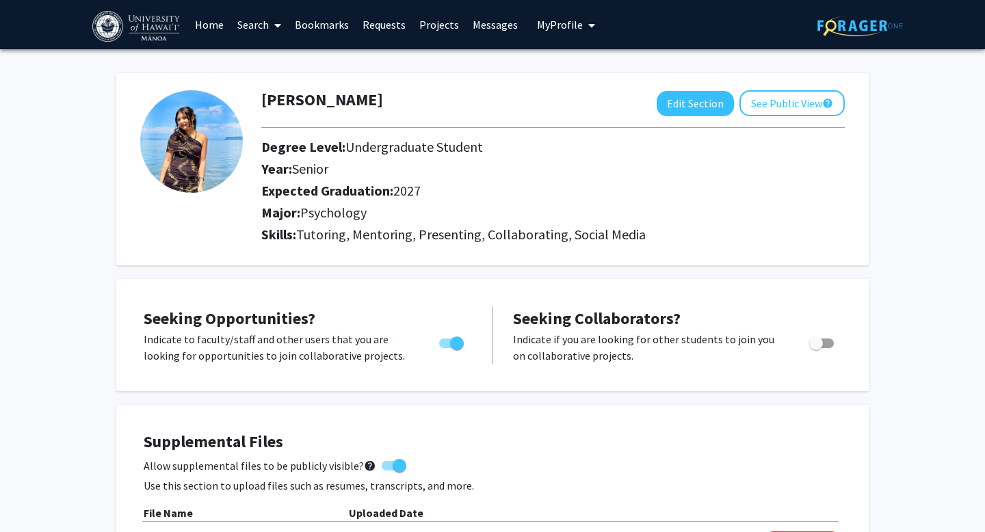
scroll to position [0, 0]
click at [768, 105] on button "See Public View help" at bounding box center [791, 103] width 105 height 26
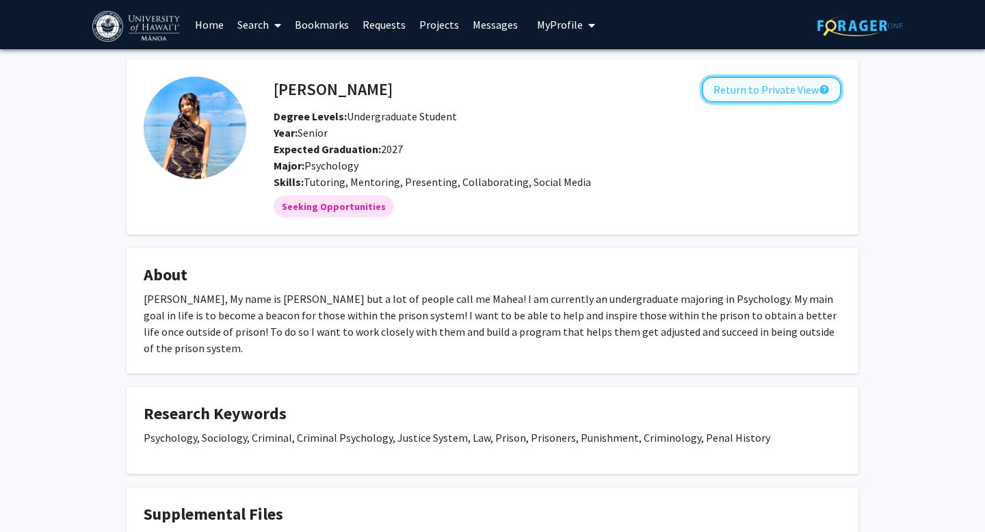
click at [718, 94] on button "Return to Private View help" at bounding box center [772, 90] width 140 height 26
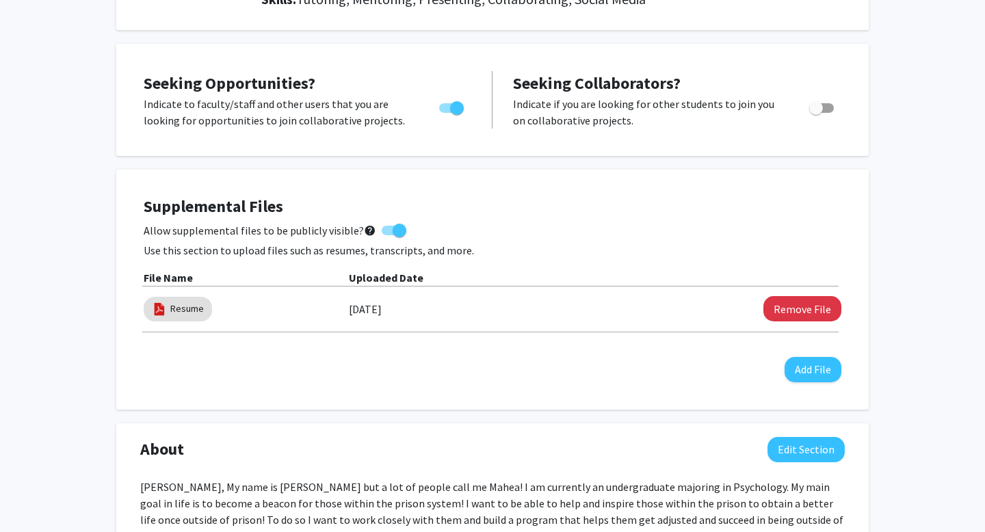
scroll to position [365, 0]
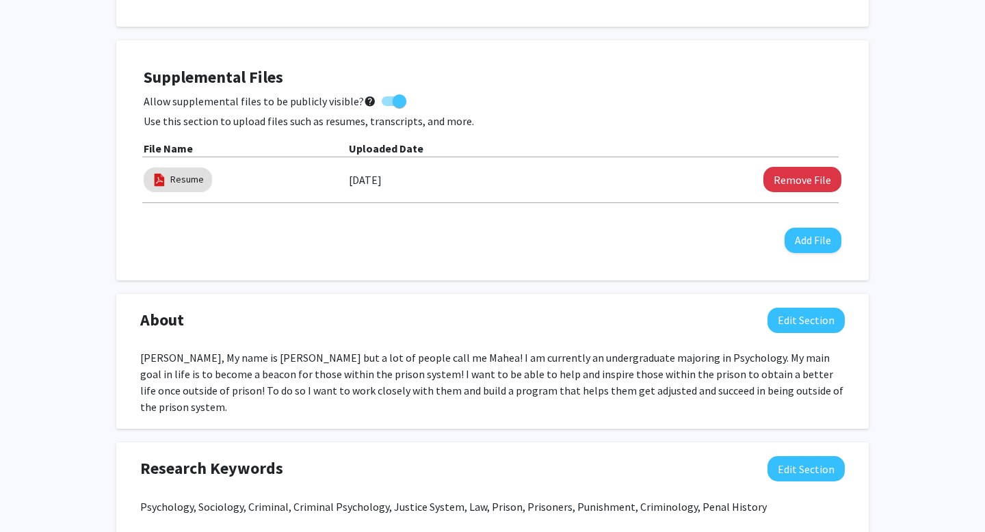
click at [176, 360] on div "Aloha Kakou, My name is Mahealani but a lot of people call me Mahea! I am curre…" at bounding box center [492, 383] width 705 height 66
click at [174, 356] on div "Aloha Kakou, My name is Mahealani but a lot of people call me Mahea! I am curre…" at bounding box center [492, 383] width 705 height 66
click at [783, 303] on div "About Edit Section Aloha Kakou, My name is Mahealani but a lot of people call m…" at bounding box center [492, 361] width 752 height 135
click at [783, 306] on div "About Edit Section Aloha Kakou, My name is Mahealani but a lot of people call m…" at bounding box center [492, 361] width 752 height 135
click at [783, 315] on button "Edit Section" at bounding box center [806, 320] width 77 height 25
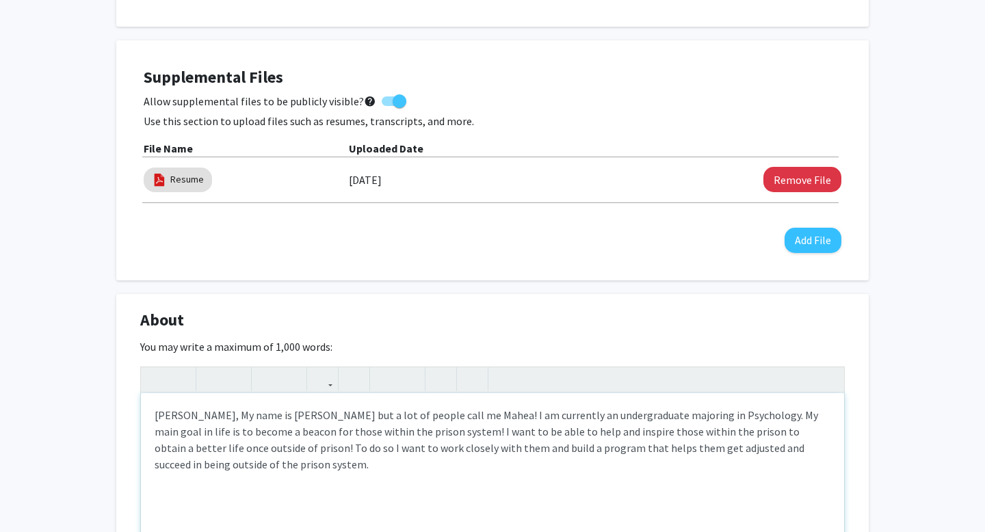
click at [190, 413] on div "Aloha Kakou, My name is Mahealani but a lot of people call me Mahea! I am curre…" at bounding box center [492, 495] width 703 height 205
type textarea "Aloha, My name is Mahealani but a lot of people call me Mahea! I am currently a…"
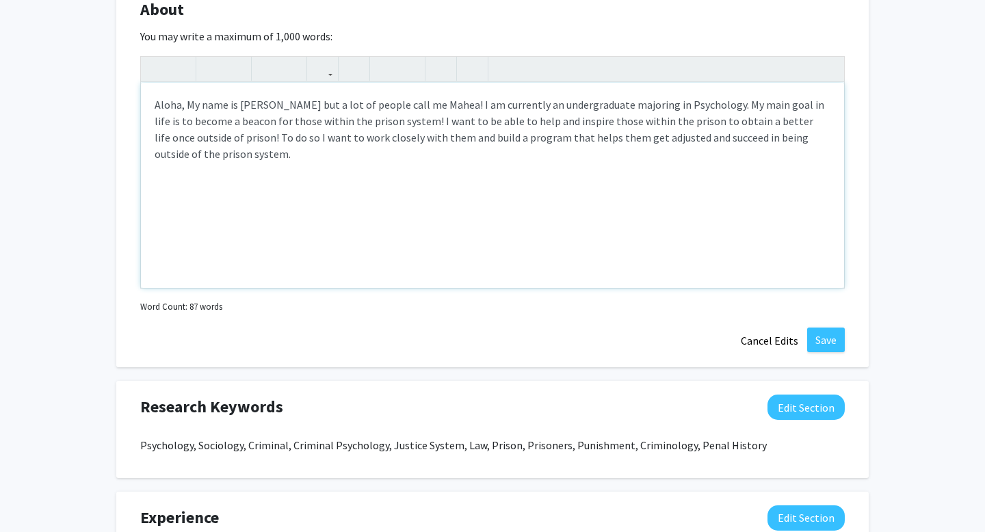
scroll to position [763, 0]
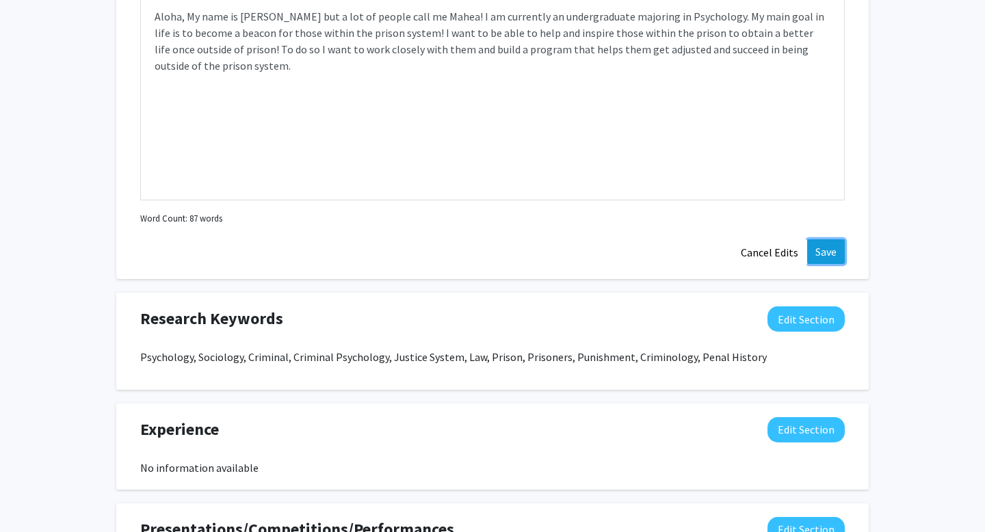
click at [817, 248] on button "Save" at bounding box center [826, 251] width 38 height 25
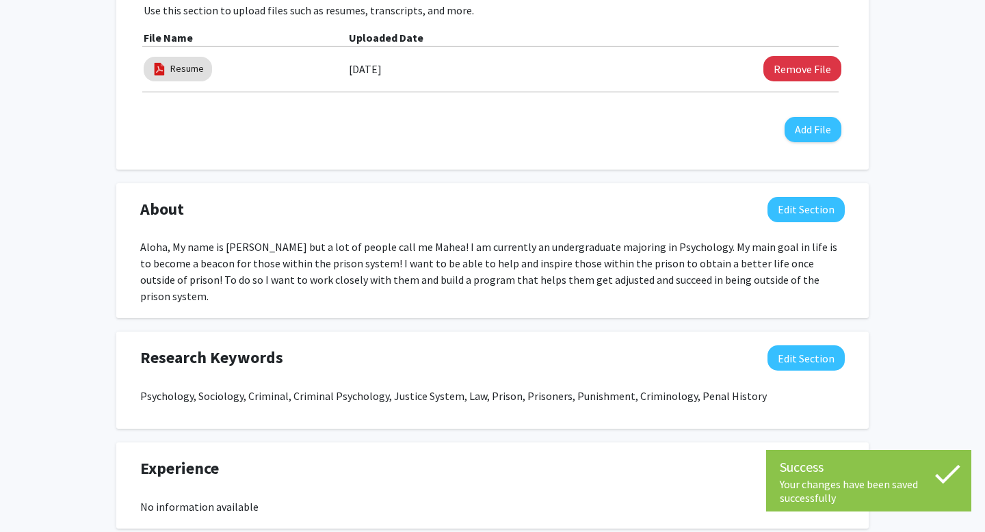
scroll to position [0, 0]
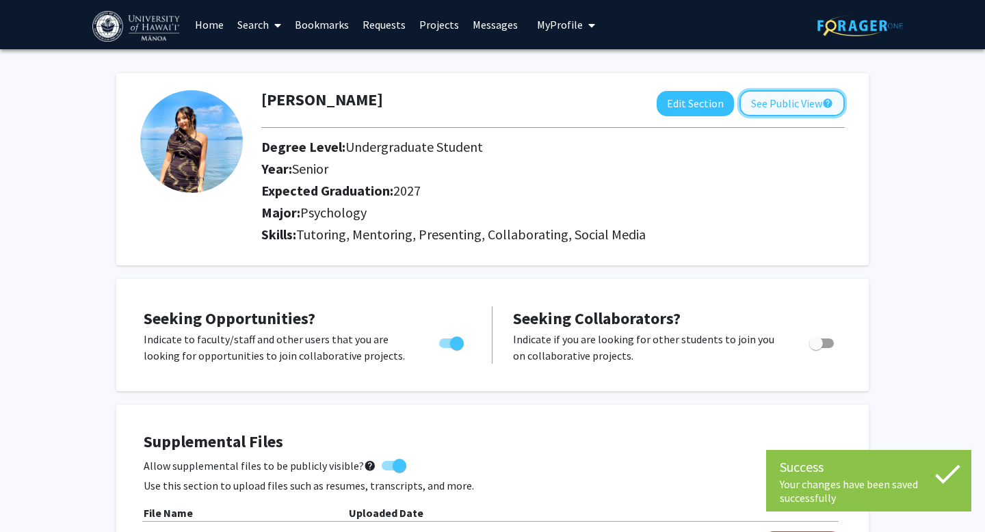
click at [764, 105] on button "See Public View help" at bounding box center [791, 103] width 105 height 26
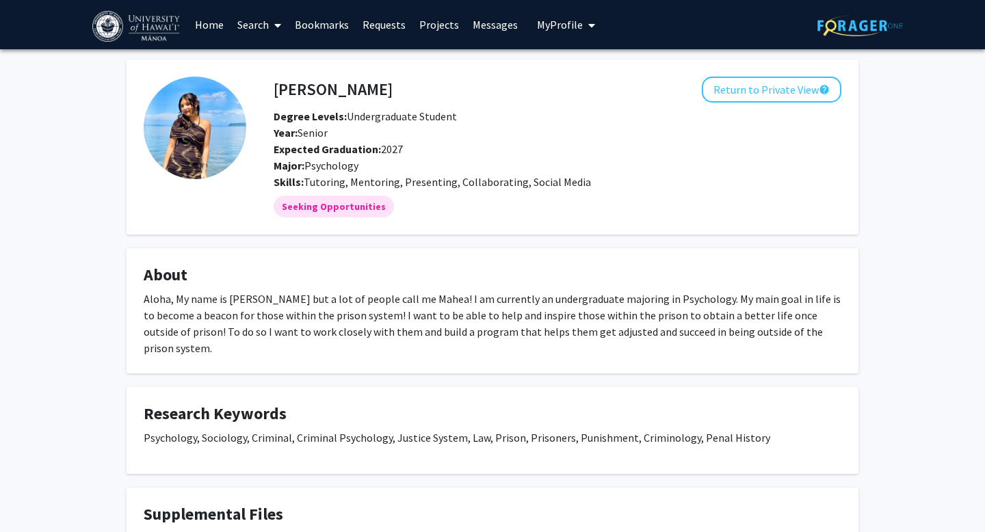
click at [430, 23] on link "Projects" at bounding box center [438, 25] width 53 height 48
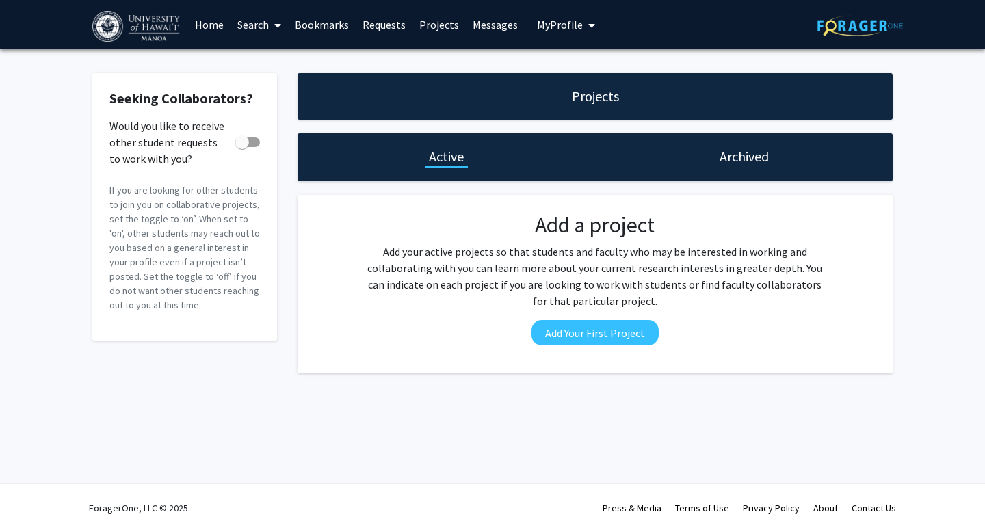
click at [388, 23] on link "Requests" at bounding box center [384, 25] width 57 height 48
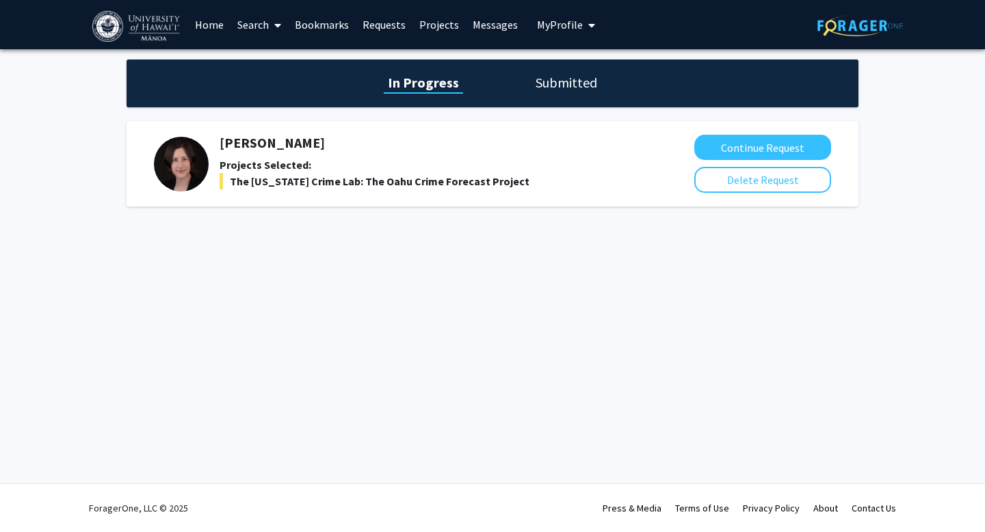
click at [294, 25] on link "Bookmarks" at bounding box center [322, 25] width 68 height 48
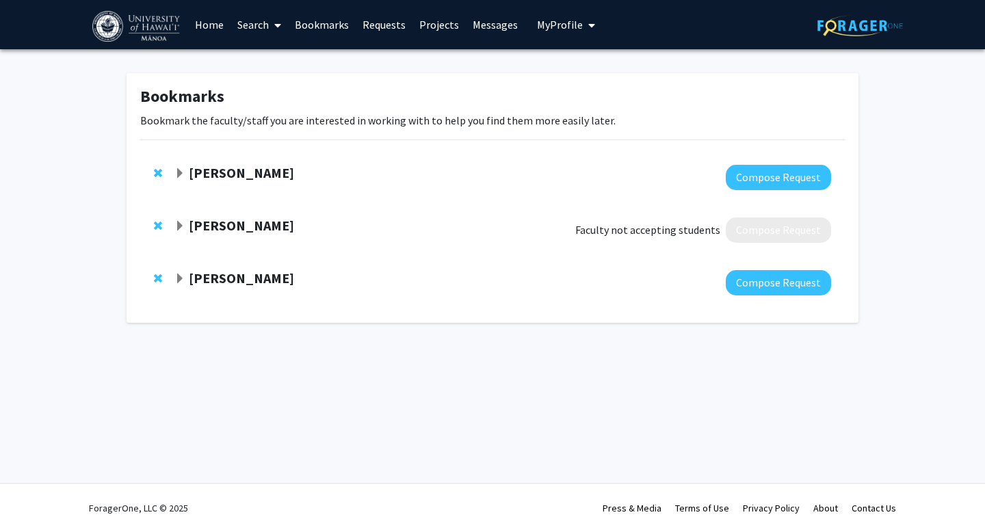
click at [246, 176] on strong "Colleen Rost-Banik" at bounding box center [241, 172] width 105 height 17
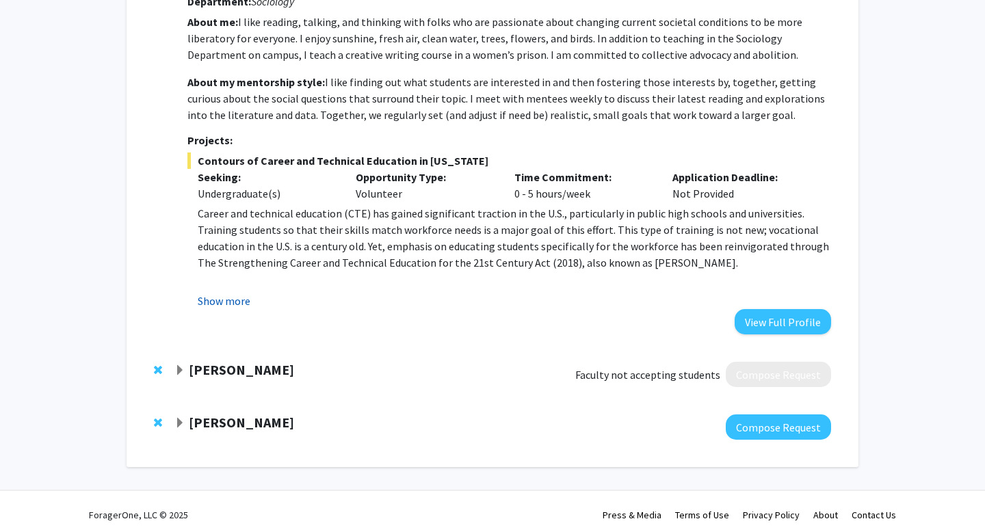
scroll to position [207, 0]
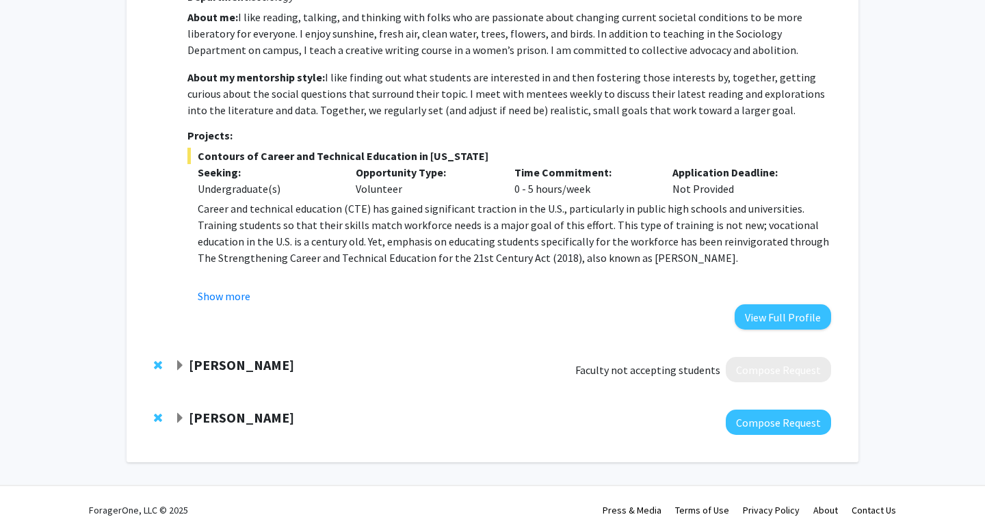
click at [211, 369] on strong "Jonas Vibell" at bounding box center [241, 364] width 105 height 17
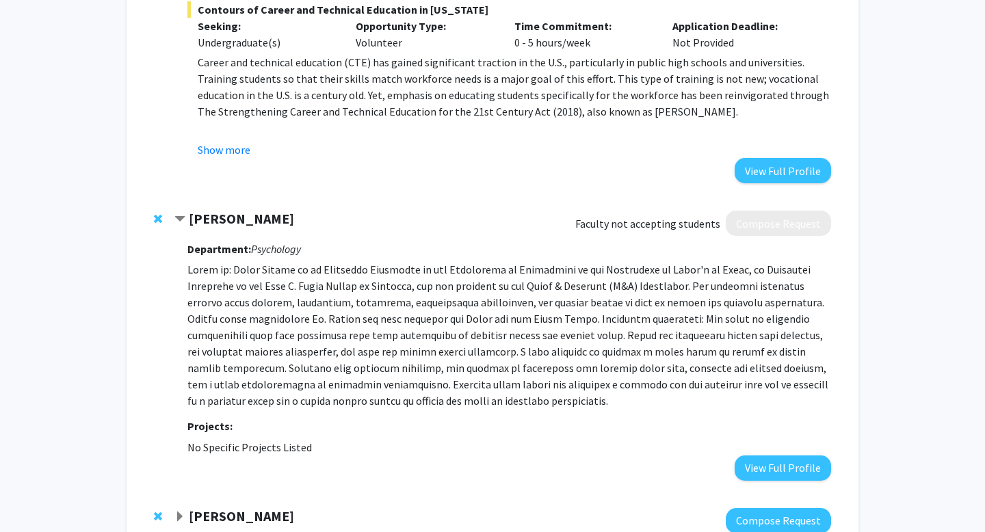
scroll to position [453, 0]
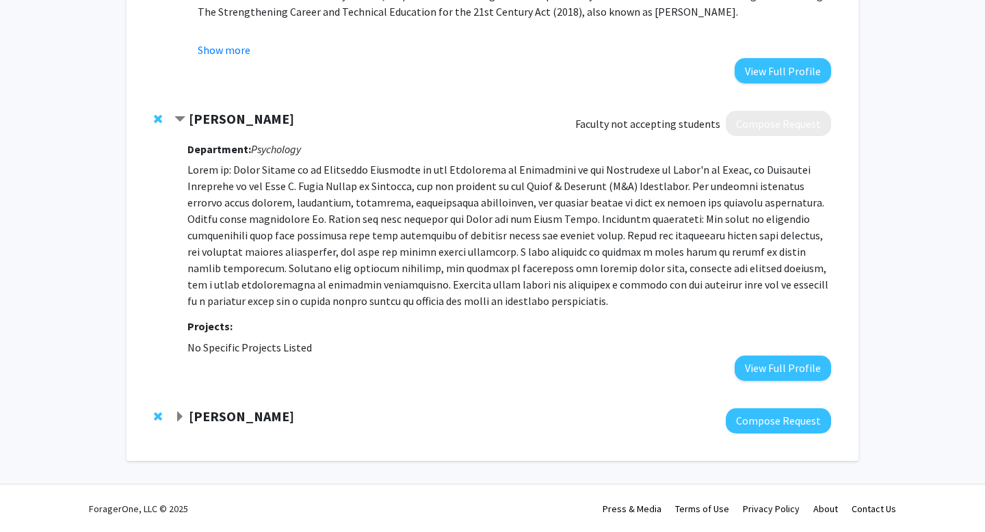
click at [213, 419] on strong "[PERSON_NAME]" at bounding box center [241, 416] width 105 height 17
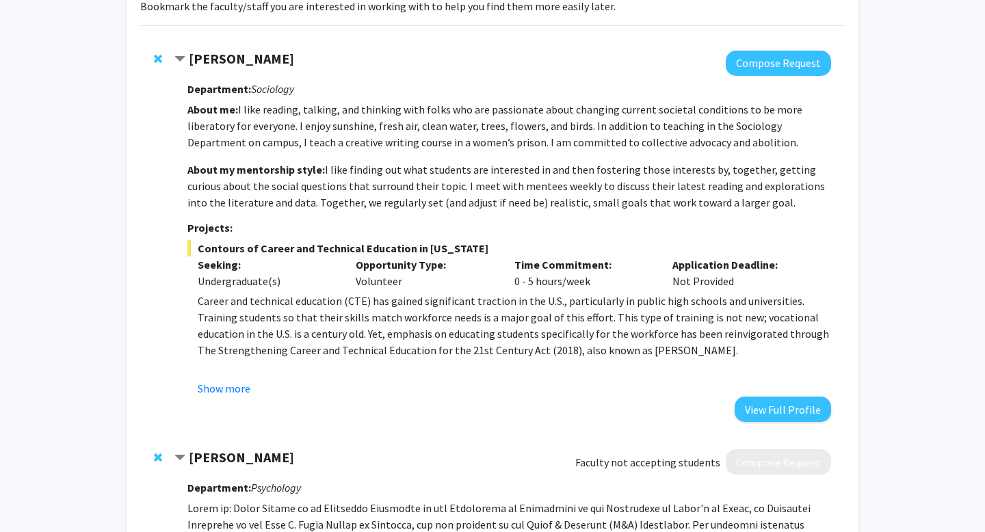
scroll to position [0, 0]
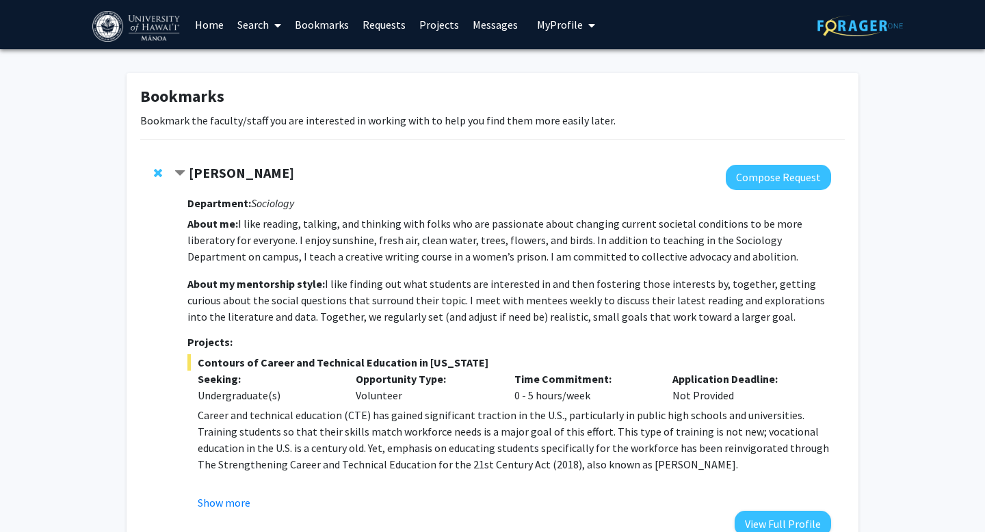
click at [261, 23] on link "Search" at bounding box center [259, 25] width 57 height 48
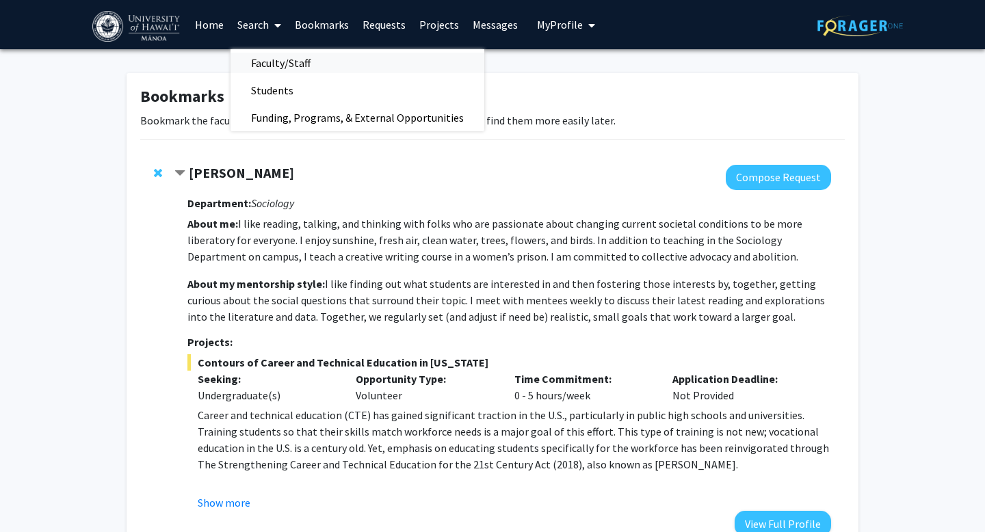
click at [267, 64] on span "Faculty/Staff" at bounding box center [281, 62] width 101 height 27
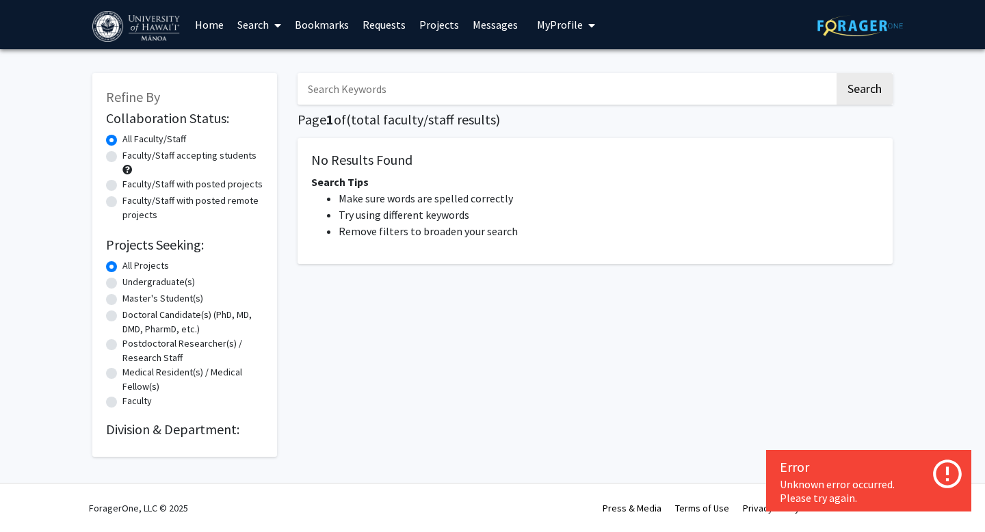
click at [153, 285] on label "Undergraduate(s)" at bounding box center [158, 282] width 73 height 14
click at [131, 284] on input "Undergraduate(s)" at bounding box center [126, 279] width 9 height 9
radio input "true"
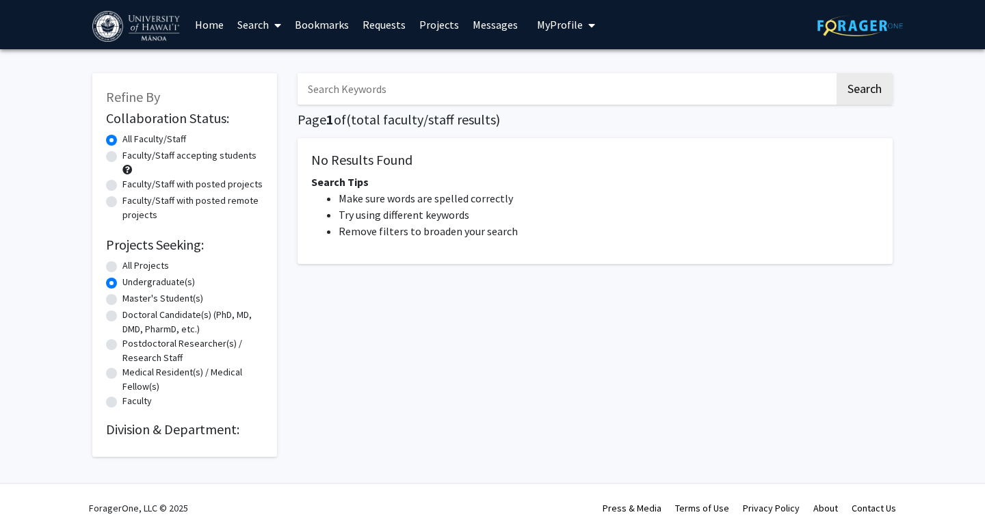
click at [183, 162] on label "Faculty/Staff accepting students" at bounding box center [189, 155] width 134 height 14
click at [131, 157] on input "Faculty/Staff accepting students" at bounding box center [126, 152] width 9 height 9
radio input "true"
click at [852, 99] on button "Search" at bounding box center [865, 88] width 56 height 31
click at [705, 92] on input "Search Keywords" at bounding box center [566, 88] width 537 height 31
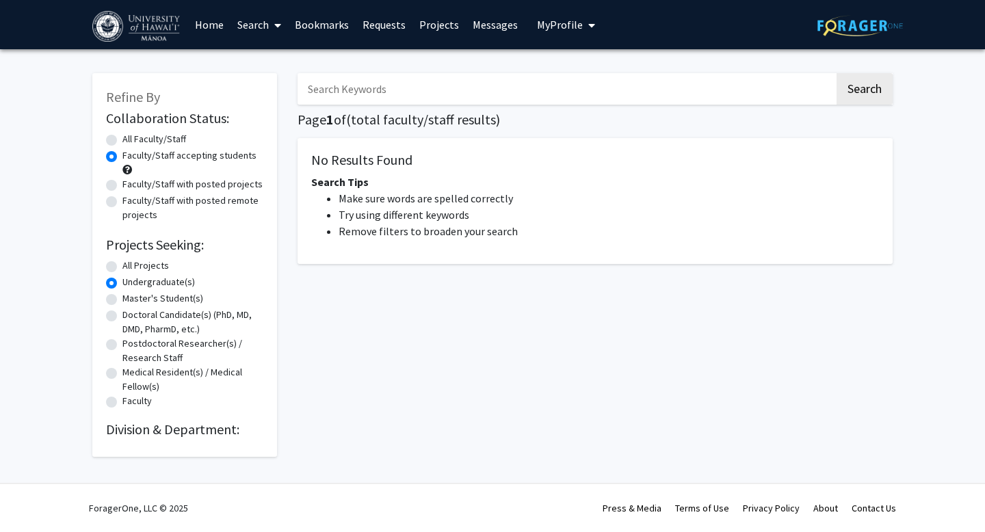
click at [207, 29] on link "Home" at bounding box center [209, 25] width 42 height 48
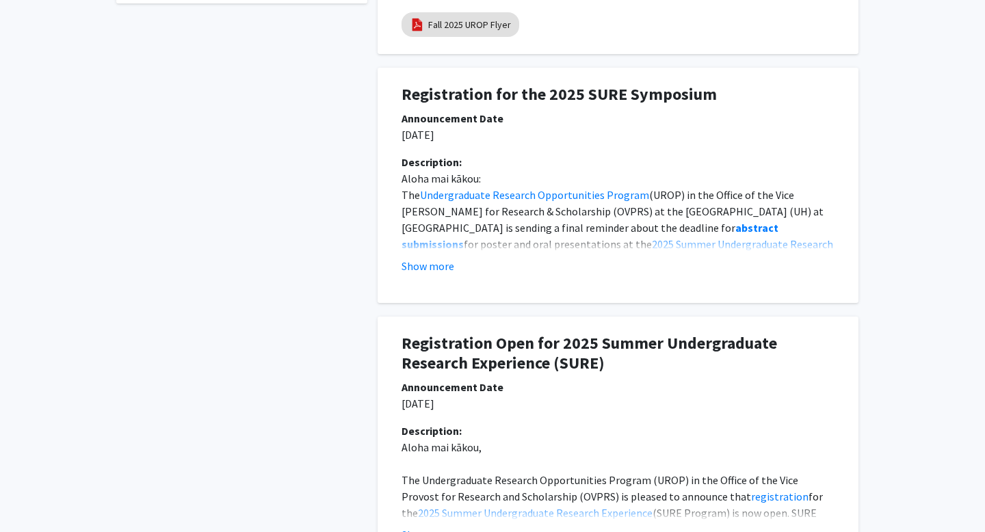
scroll to position [680, 0]
click at [416, 284] on div "Description: Aloha mai kākou: The Undergraduate Research Opportunities Program …" at bounding box center [618, 218] width 454 height 131
click at [415, 274] on div "Description: Aloha mai kākou: The Undergraduate Research Opportunities Program …" at bounding box center [618, 218] width 454 height 131
click at [413, 267] on button "Show more" at bounding box center [428, 265] width 53 height 16
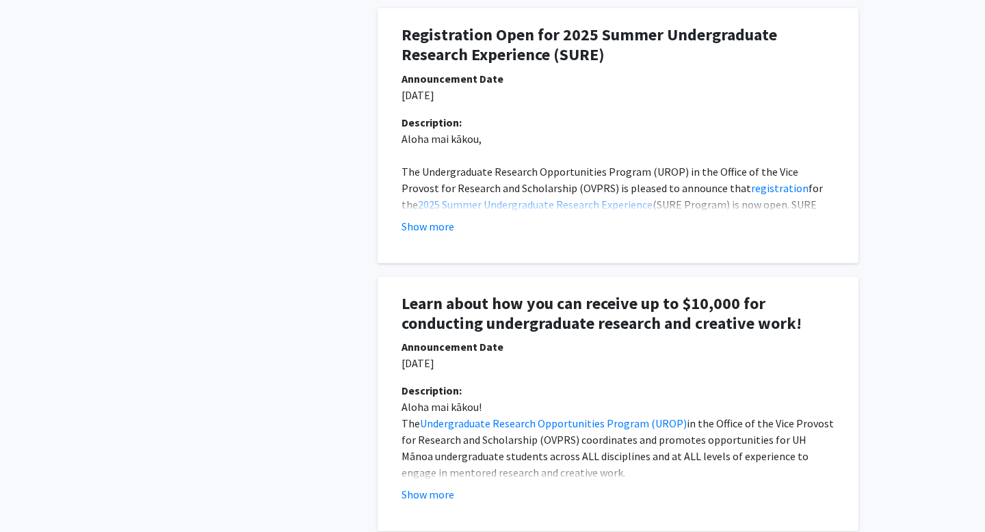
scroll to position [1482, 0]
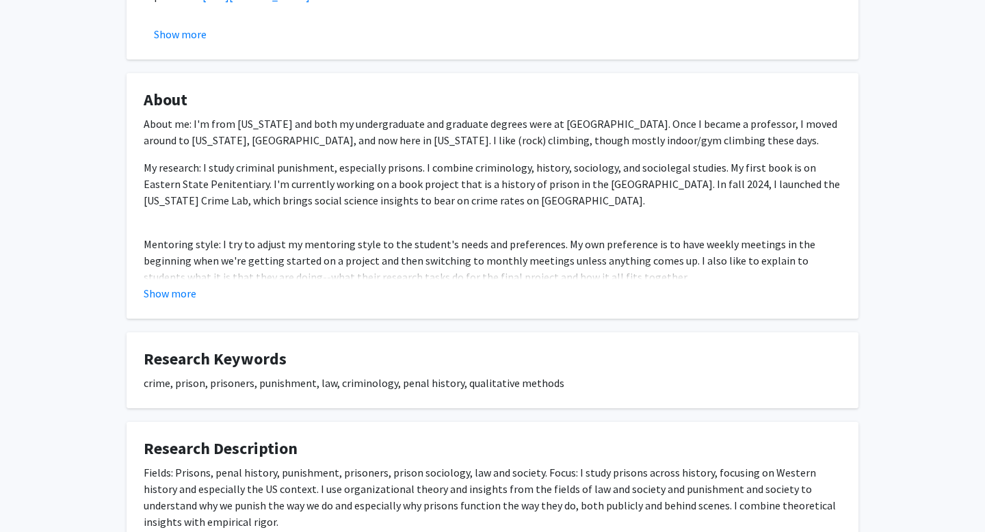
scroll to position [427, 0]
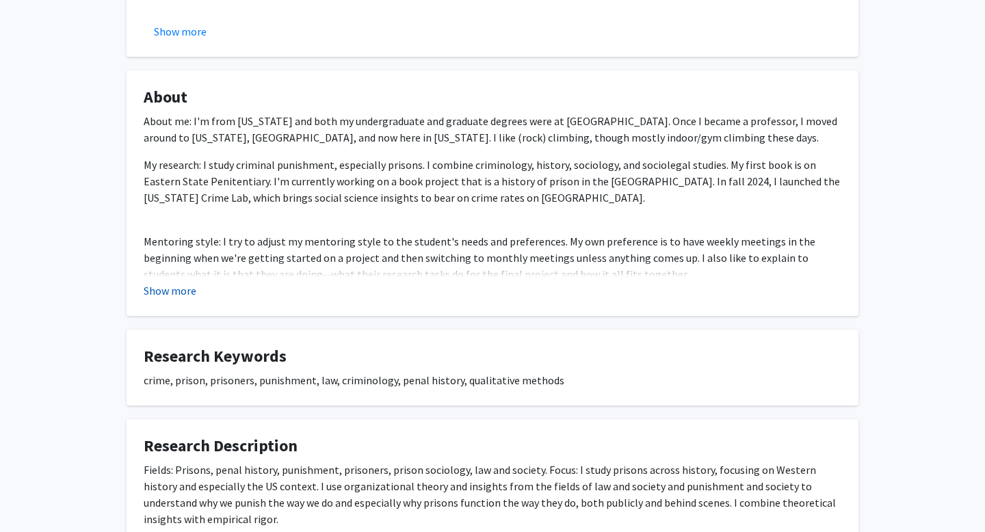
click at [185, 286] on button "Show more" at bounding box center [170, 291] width 53 height 16
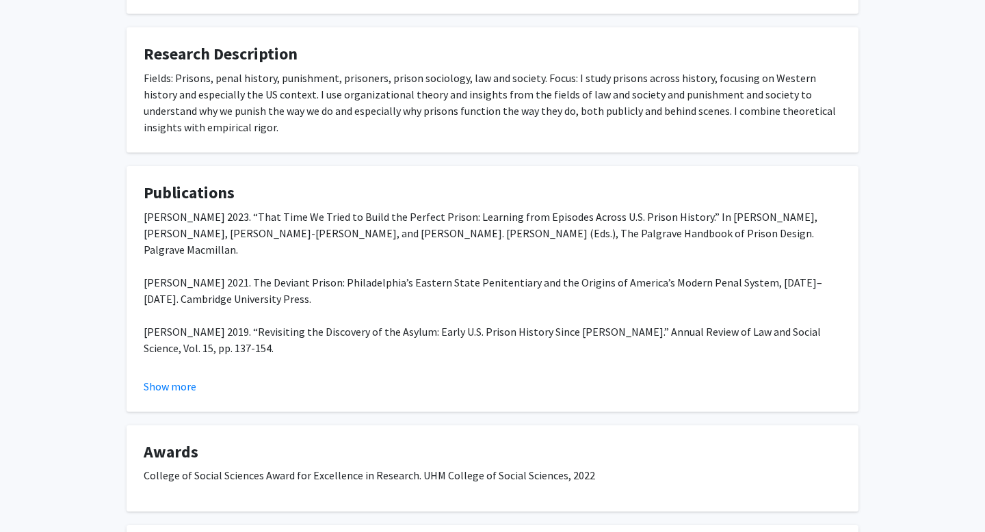
scroll to position [842, 0]
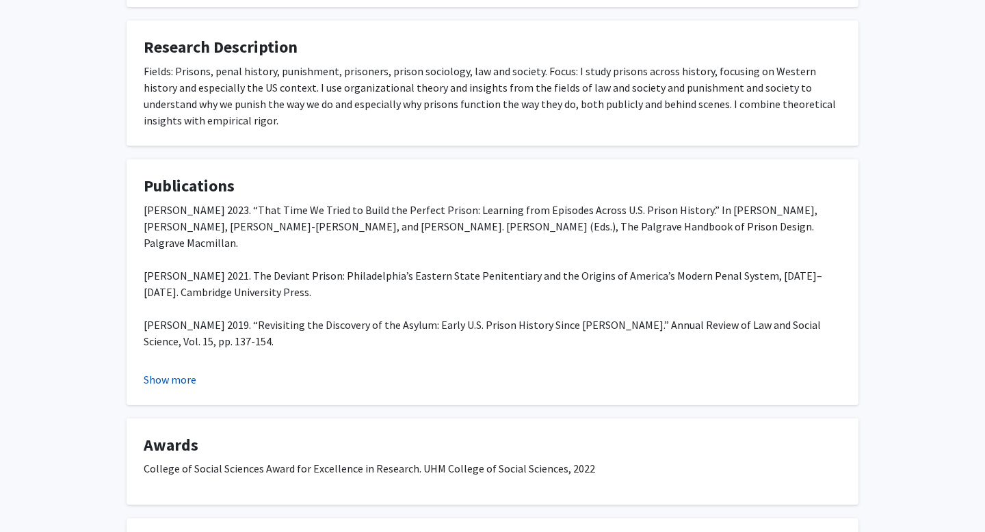
click at [163, 376] on button "Show more" at bounding box center [170, 379] width 53 height 16
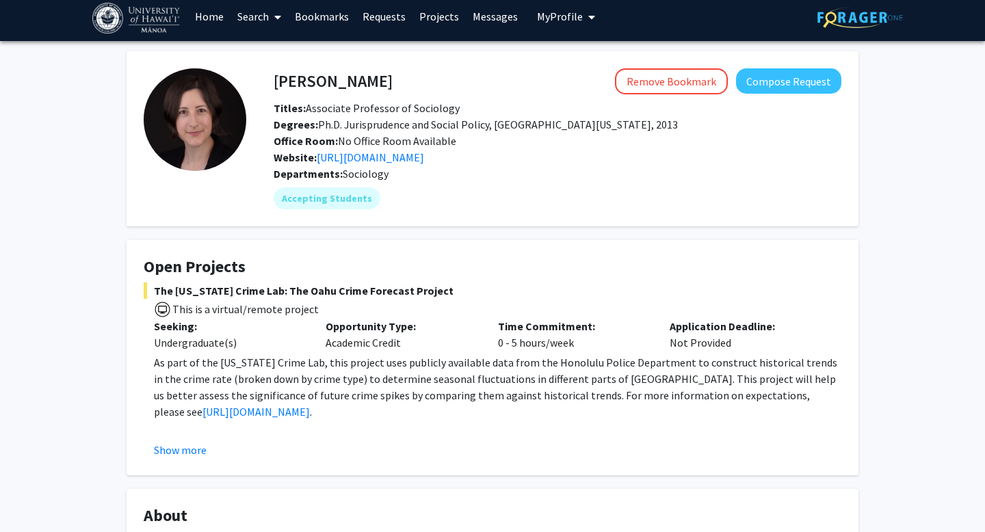
scroll to position [0, 0]
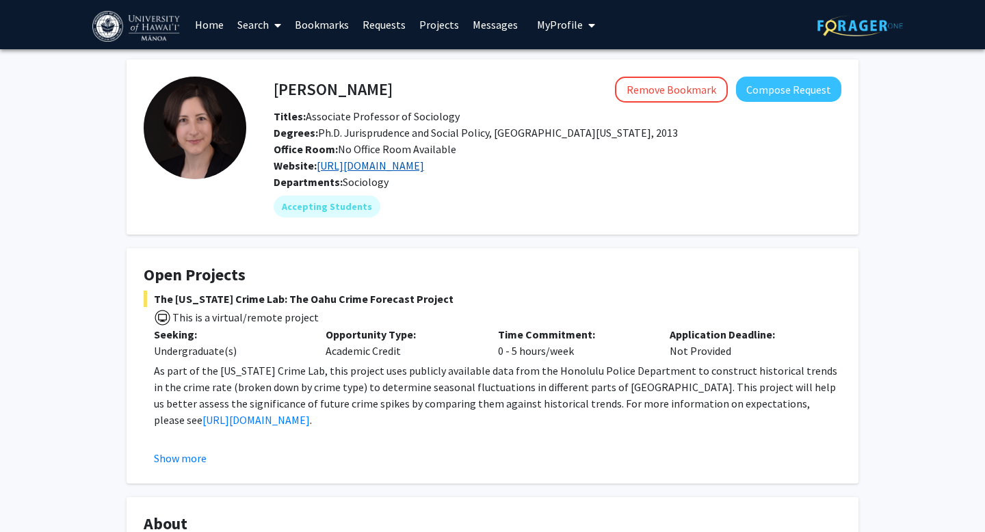
click at [376, 164] on link "[URL][DOMAIN_NAME]" at bounding box center [370, 166] width 107 height 14
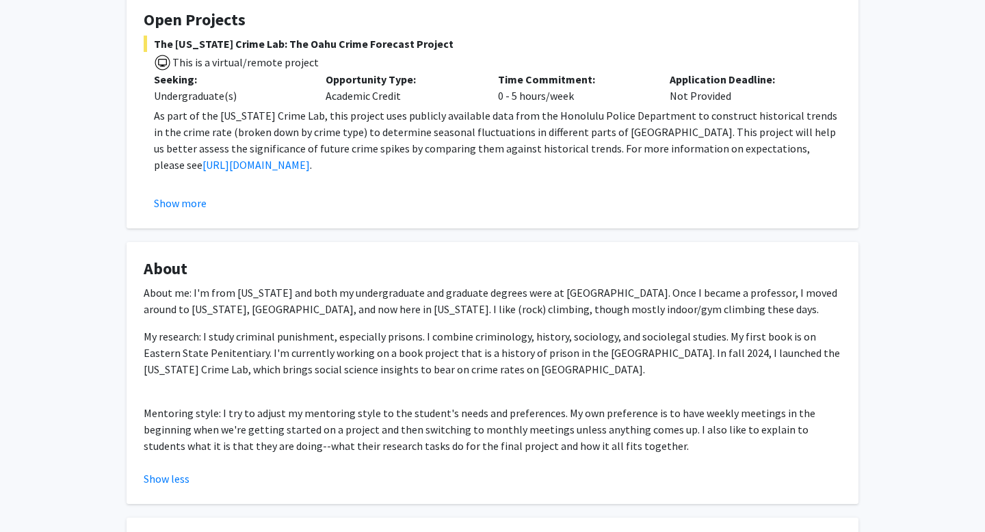
scroll to position [256, 0]
click at [299, 62] on span "This is a virtual/remote project" at bounding box center [245, 62] width 148 height 14
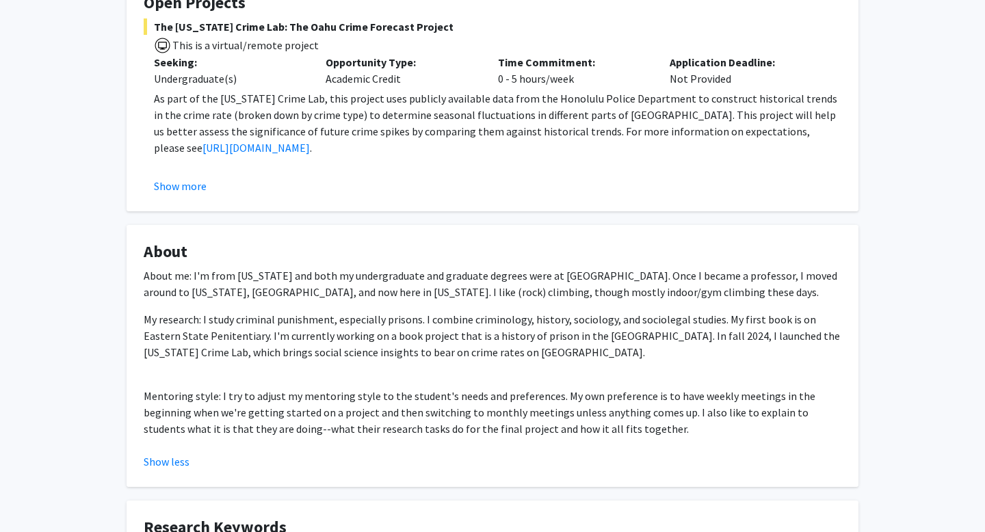
scroll to position [288, 0]
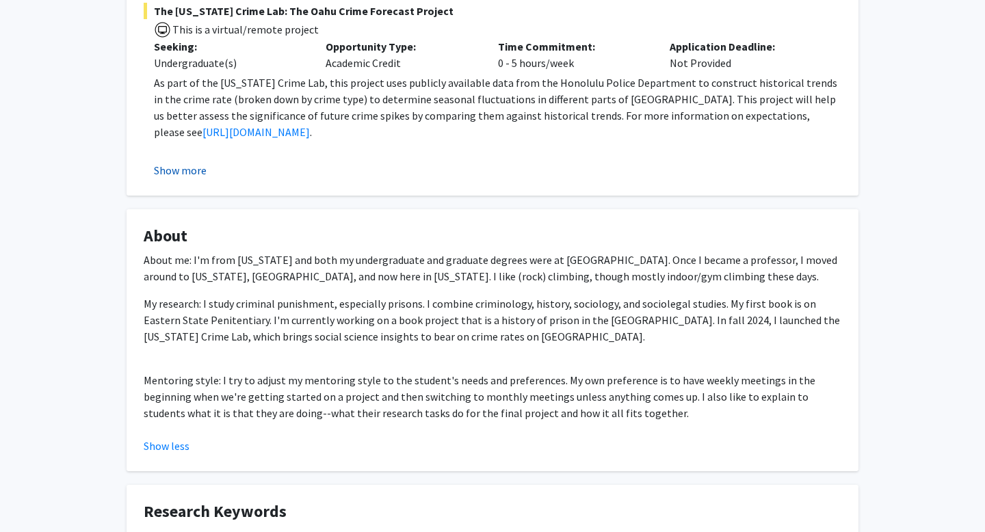
click at [188, 170] on button "Show more" at bounding box center [180, 170] width 53 height 16
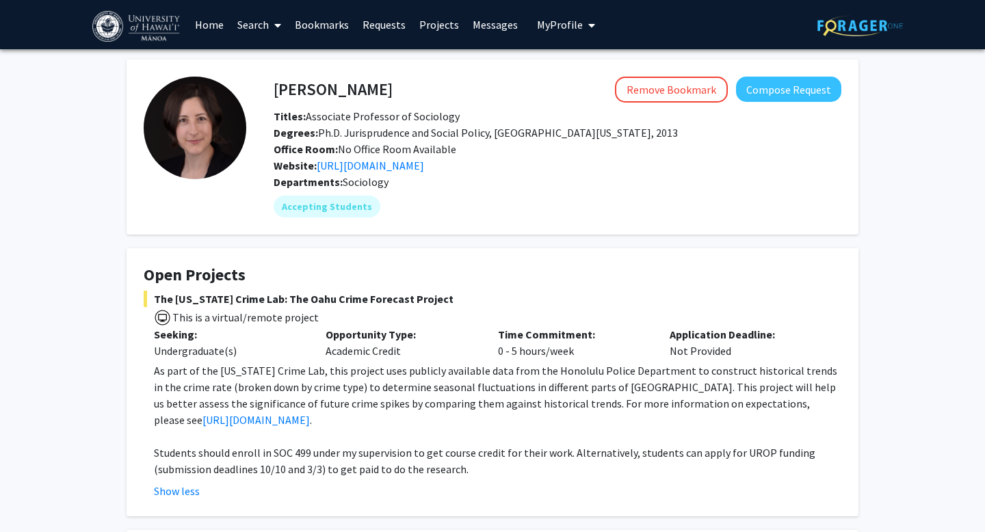
scroll to position [288, 0]
